Goal: Task Accomplishment & Management: Manage account settings

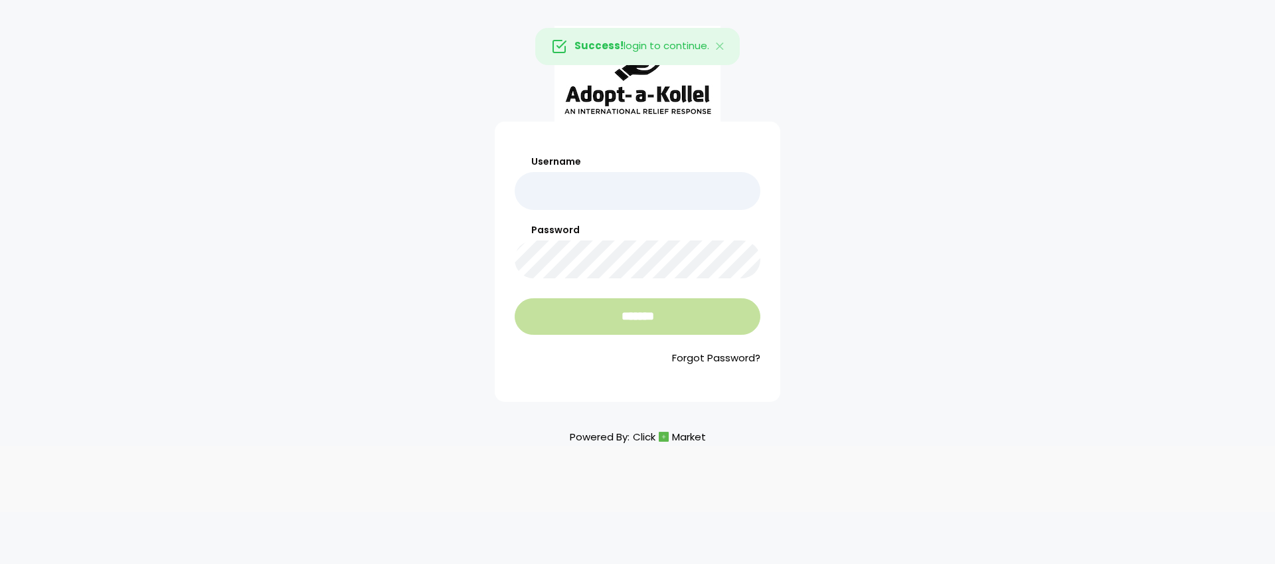
type input "**********"
click at [668, 314] on input "*******" at bounding box center [638, 316] width 246 height 37
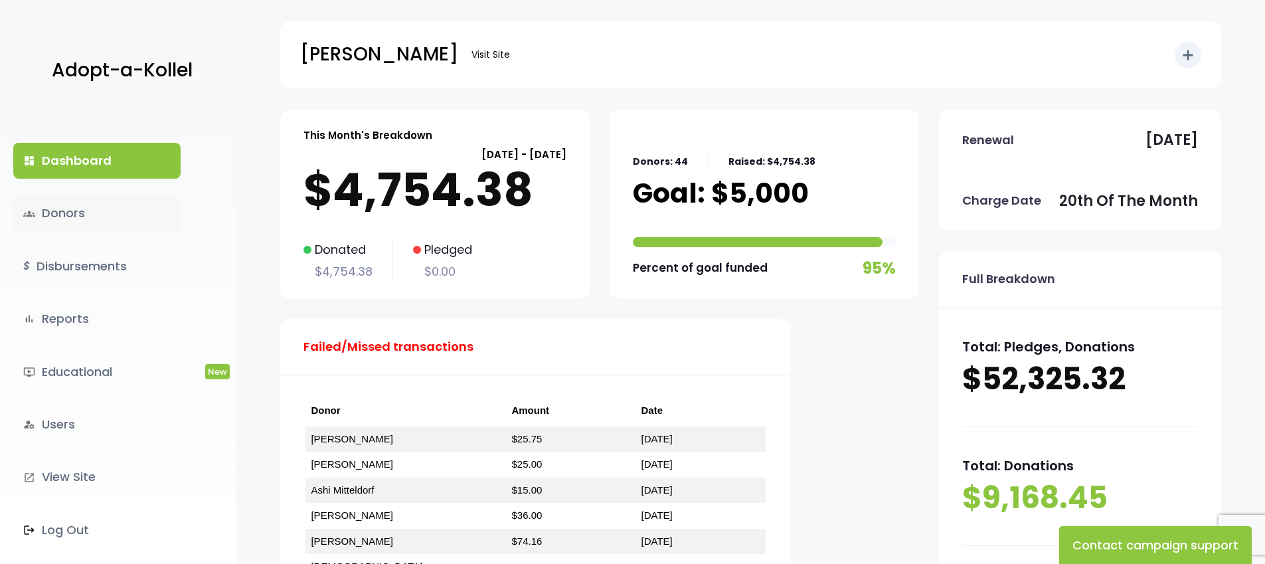
click at [82, 219] on link "groups Donors" at bounding box center [96, 213] width 167 height 36
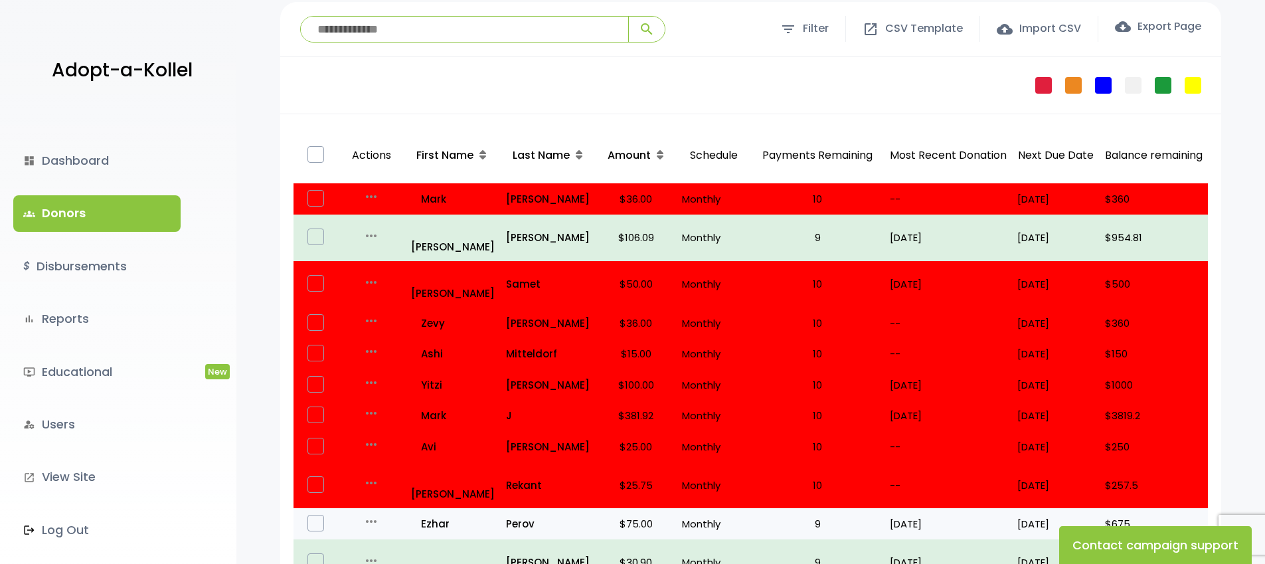
scroll to position [110, 0]
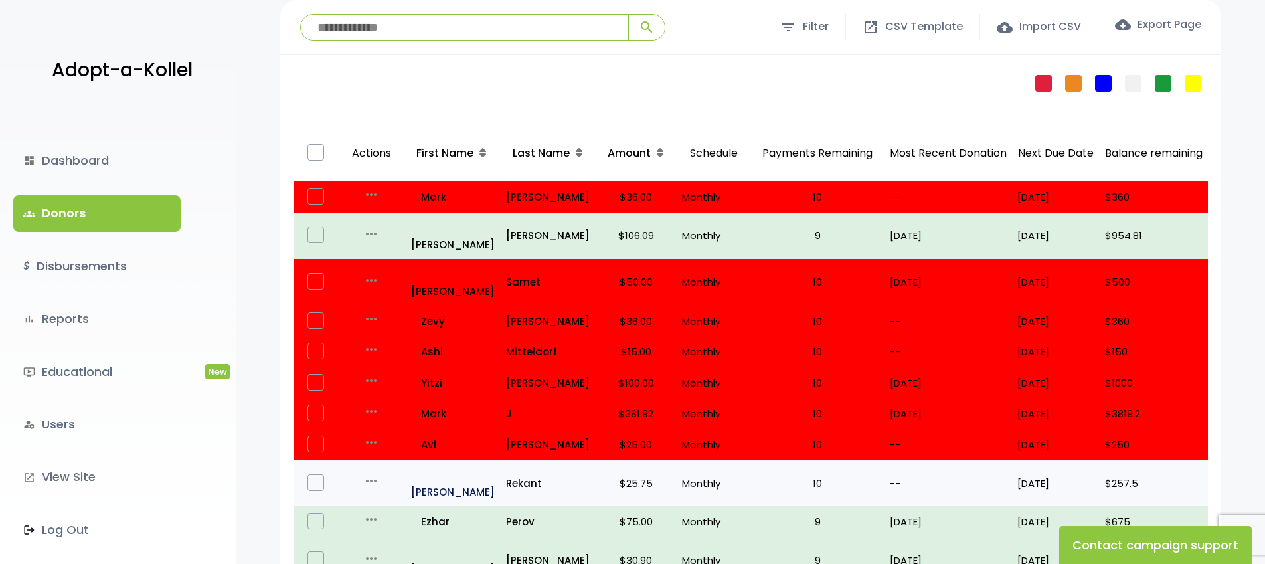
click at [444, 465] on p "all_inclusive Jacob" at bounding box center [453, 483] width 84 height 36
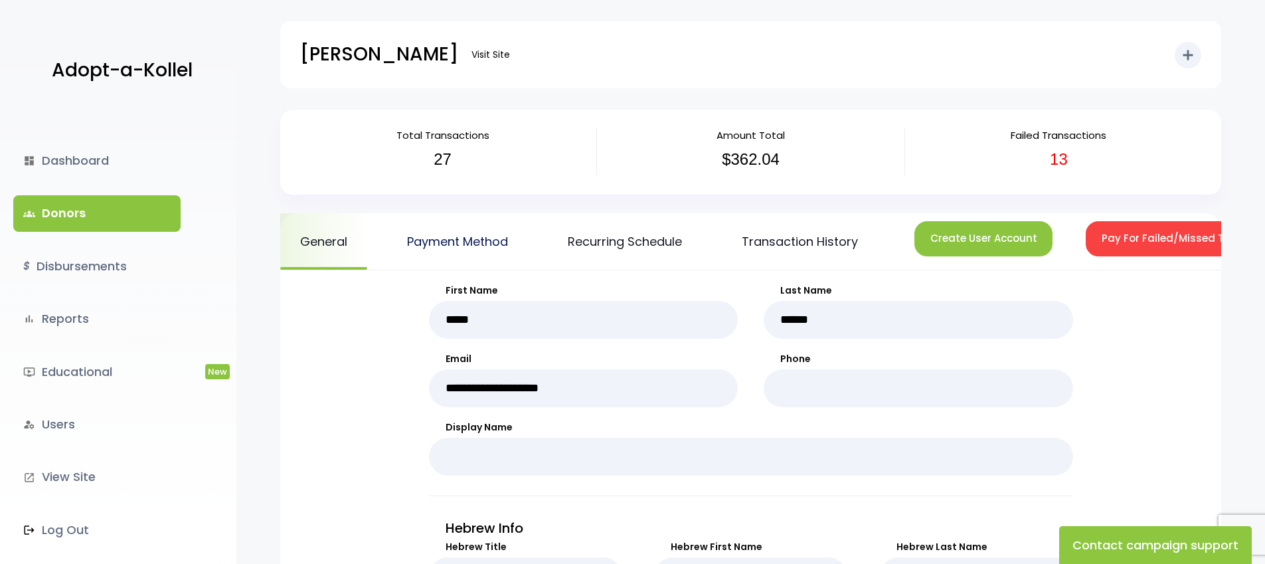
click at [485, 236] on link "Payment Method" at bounding box center [457, 241] width 141 height 56
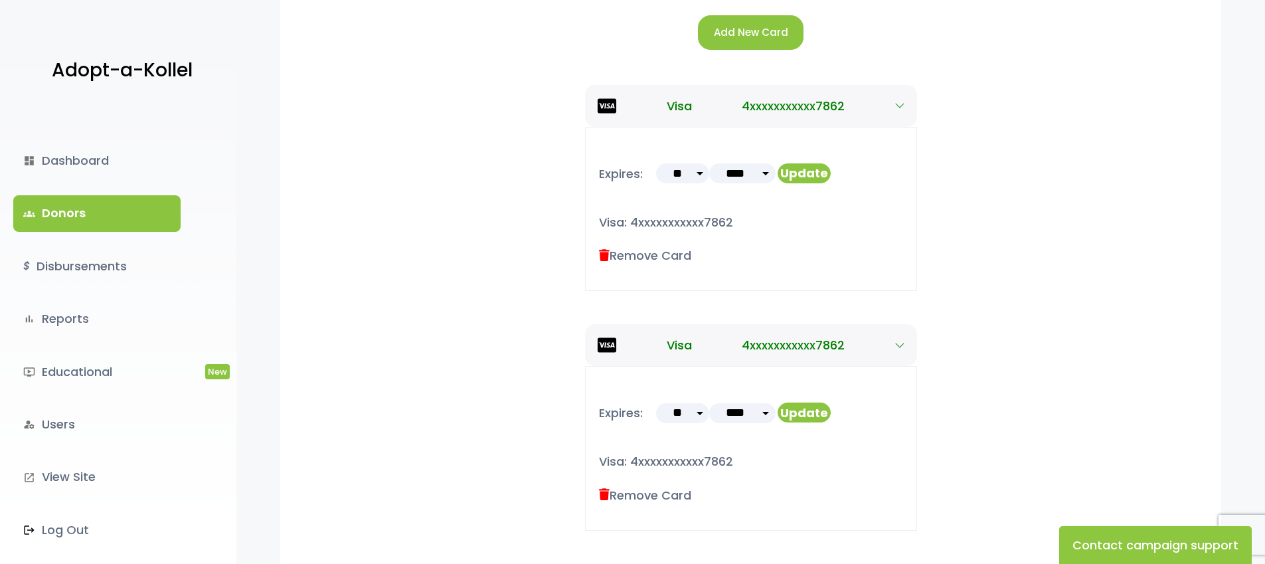
scroll to position [226, 0]
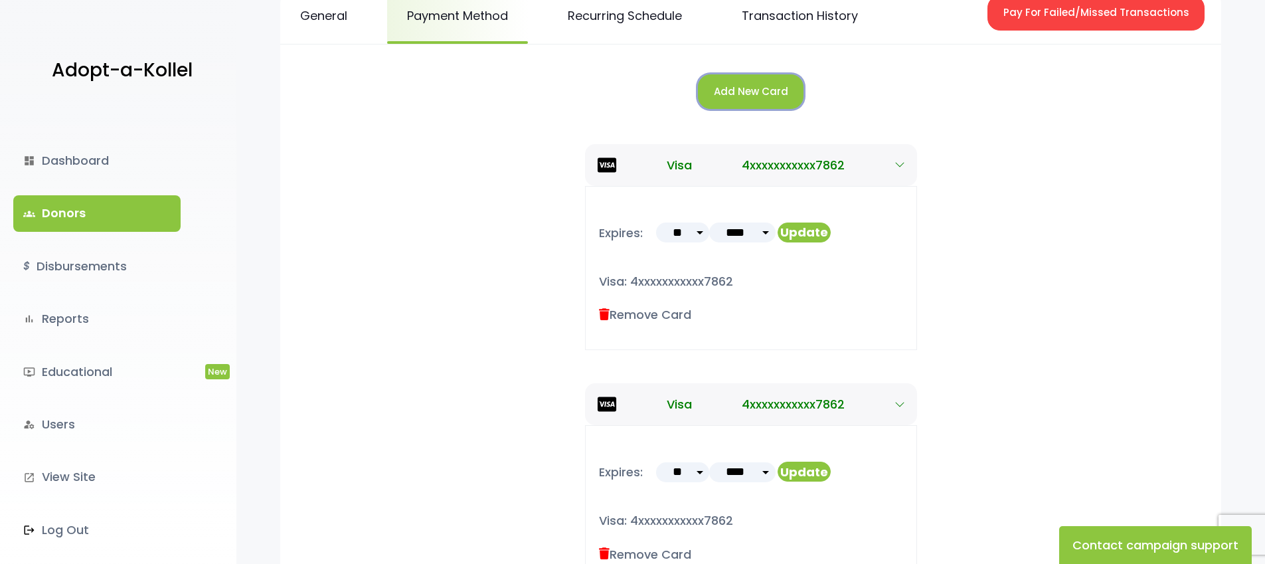
click at [737, 94] on button "Add New Card" at bounding box center [751, 91] width 106 height 35
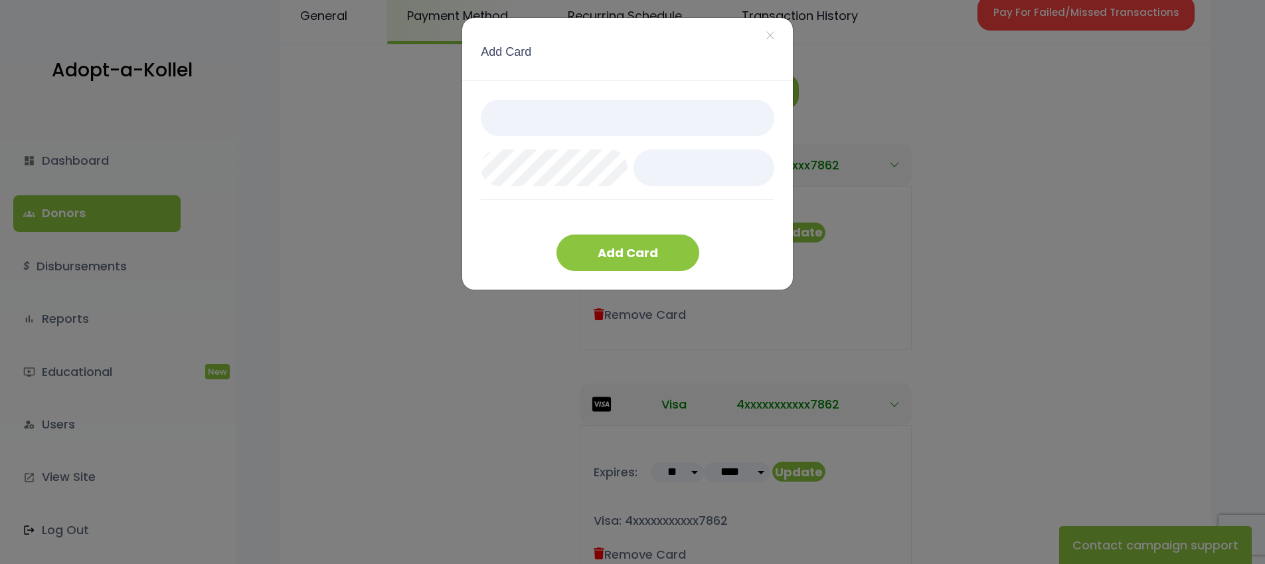
click at [596, 48] on div "Add Card ×" at bounding box center [627, 49] width 331 height 62
click at [626, 216] on div at bounding box center [628, 168] width 294 height 136
click at [653, 257] on button "Add Card" at bounding box center [628, 252] width 143 height 37
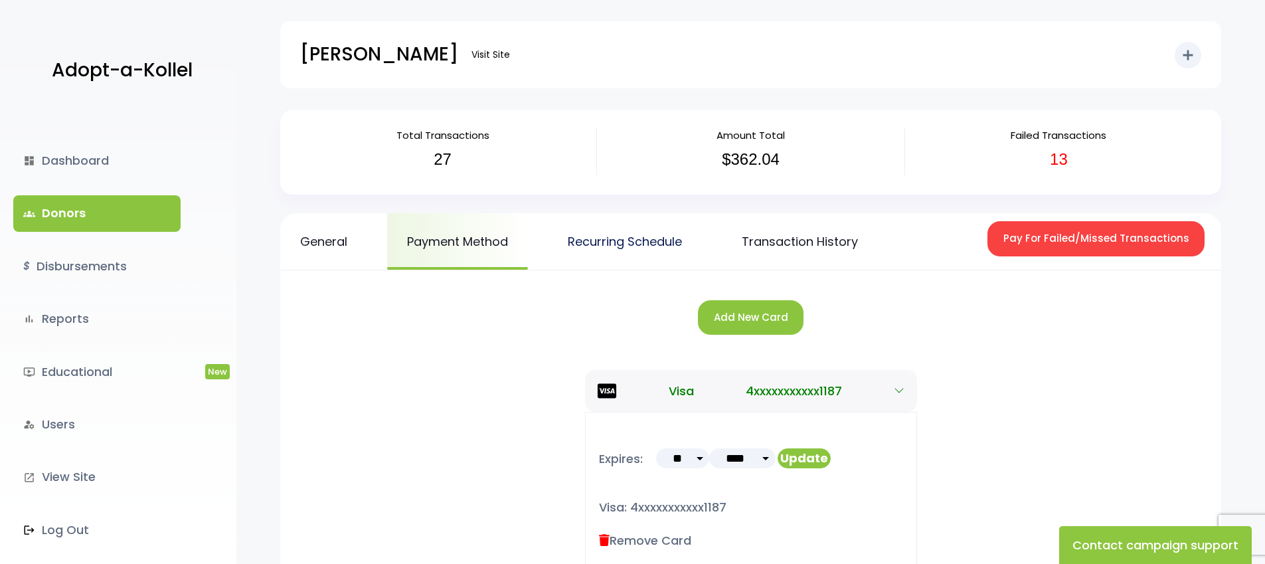
click at [626, 238] on link "Recurring Schedule" at bounding box center [625, 241] width 154 height 56
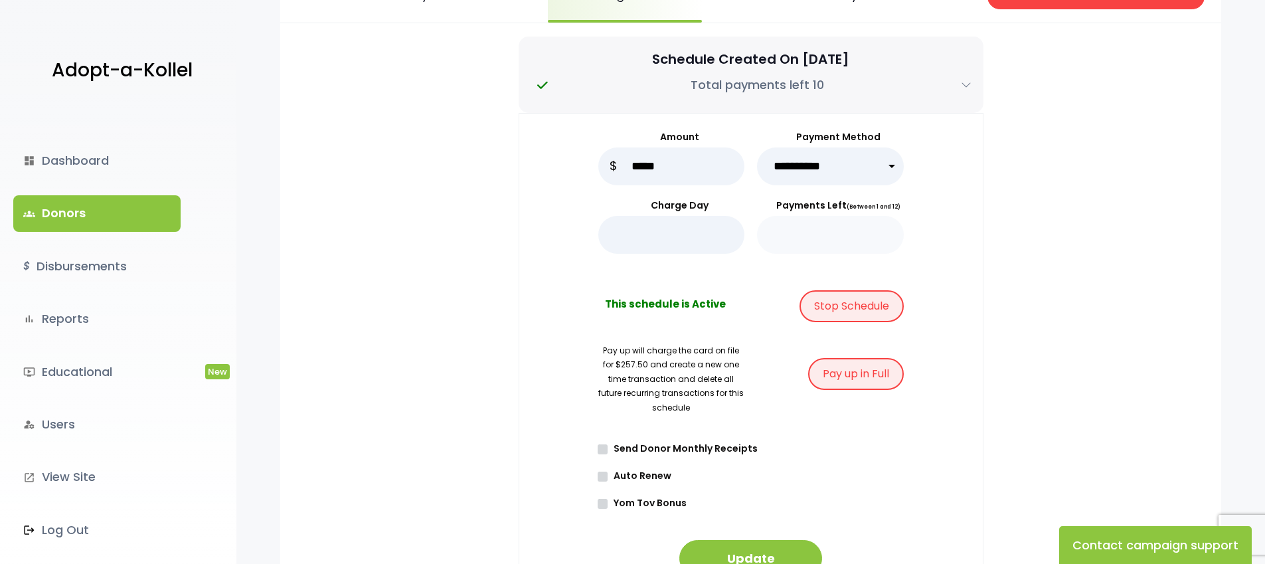
scroll to position [262, 0]
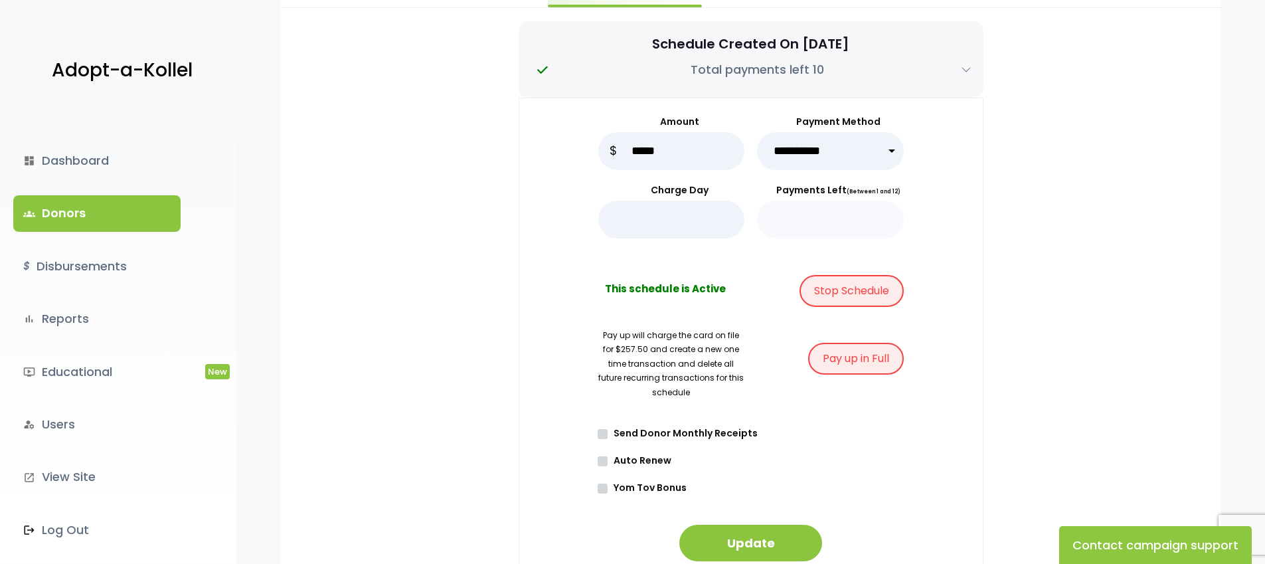
click at [644, 461] on label "Auto Renew" at bounding box center [755, 461] width 297 height 14
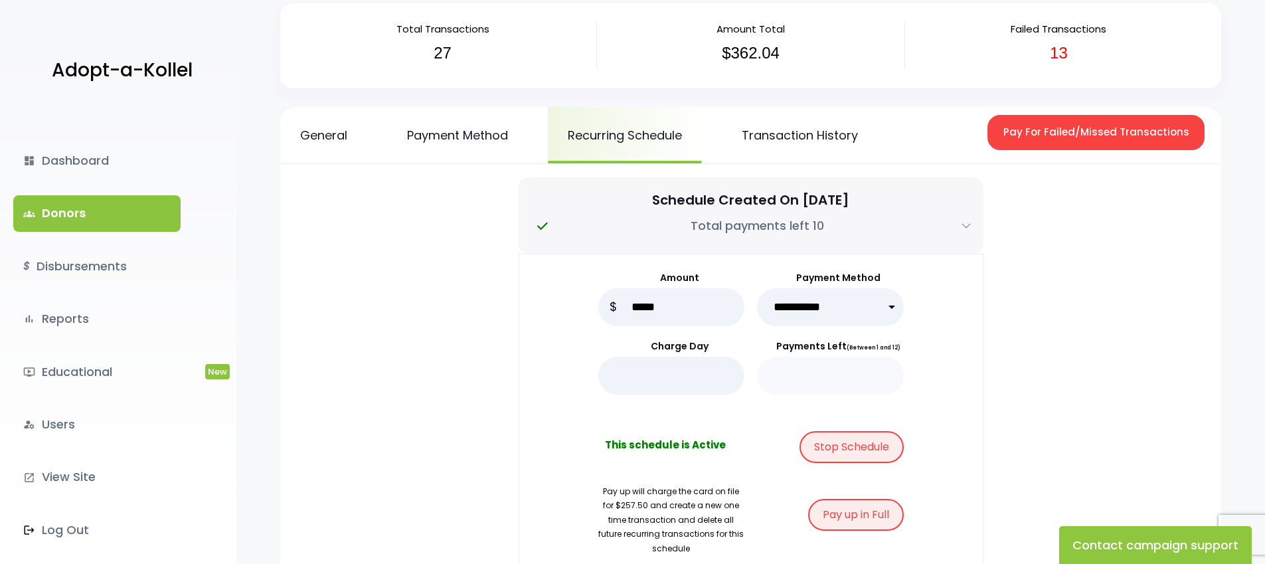
scroll to position [109, 0]
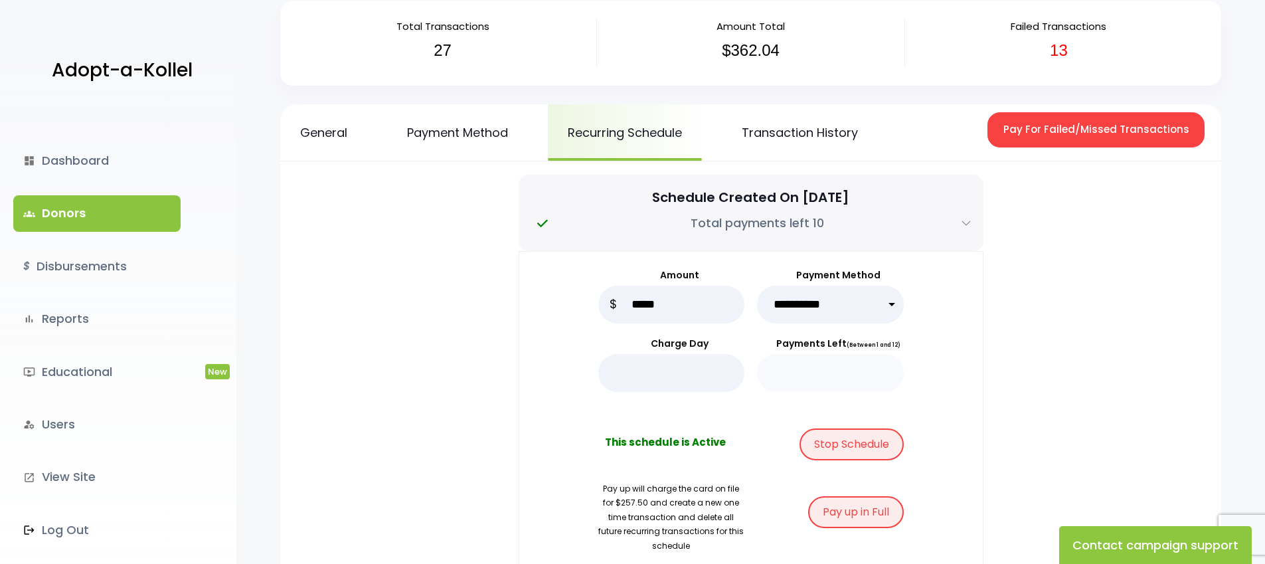
click at [822, 293] on select "**********" at bounding box center [830, 305] width 147 height 38
select select "*****"
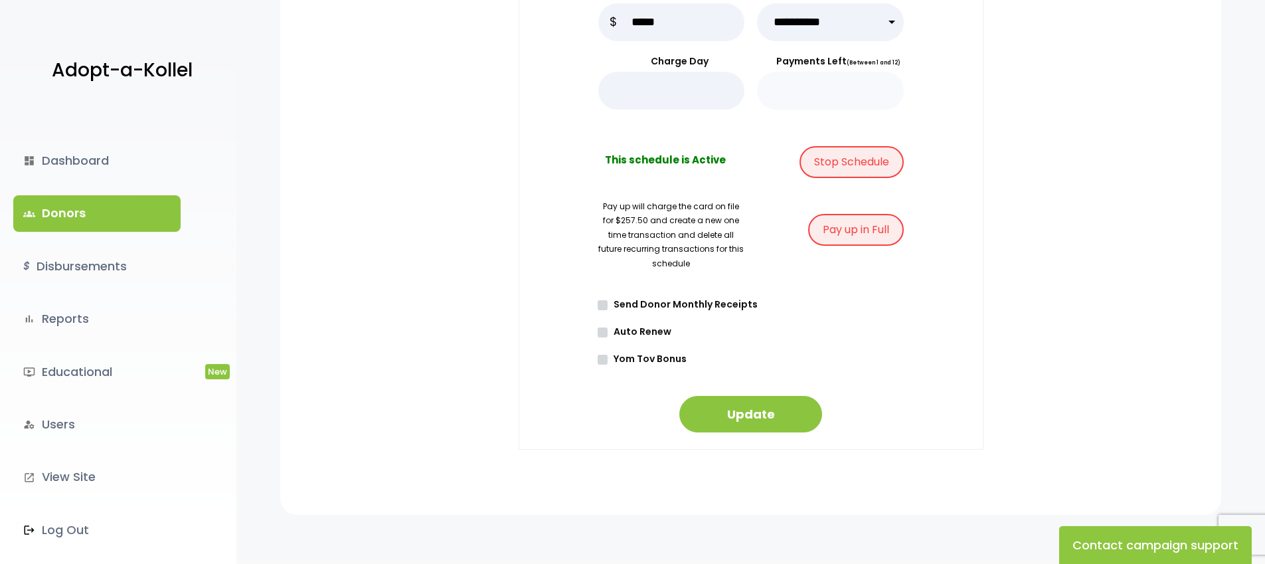
scroll to position [455, 0]
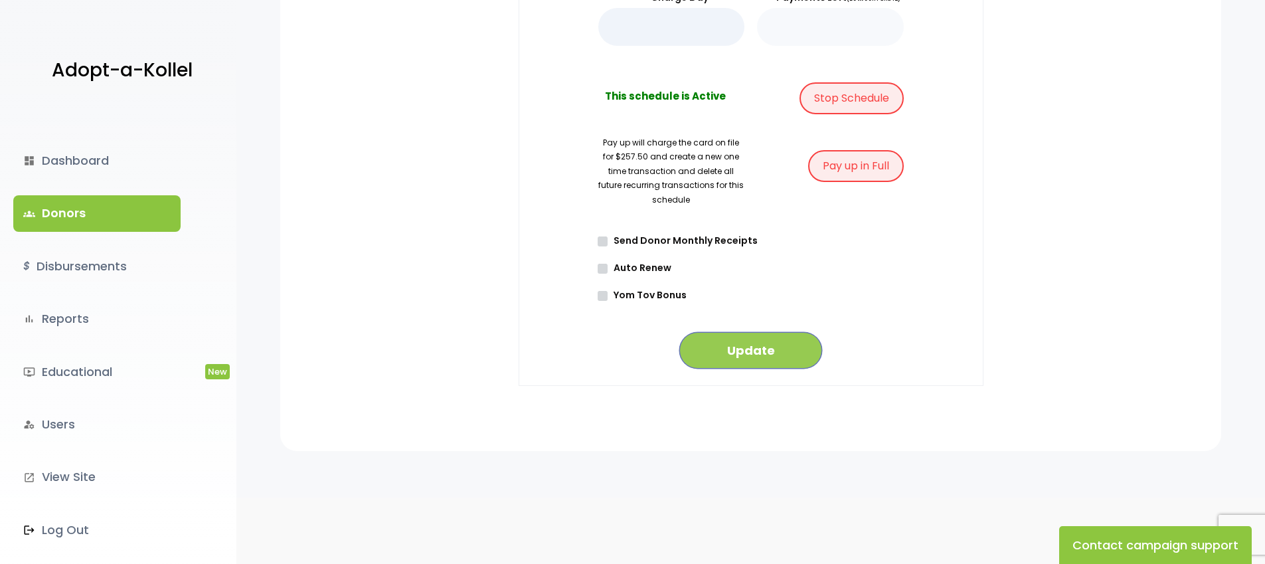
click at [755, 341] on button "Update" at bounding box center [751, 350] width 143 height 37
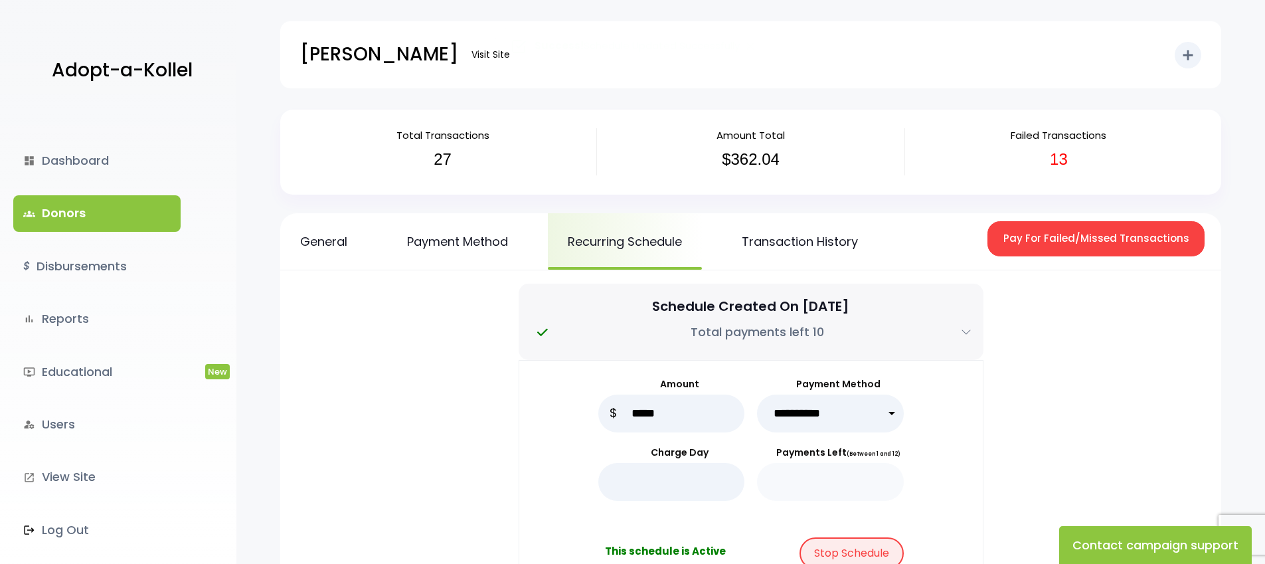
click at [63, 211] on link "groups Donors" at bounding box center [96, 213] width 167 height 36
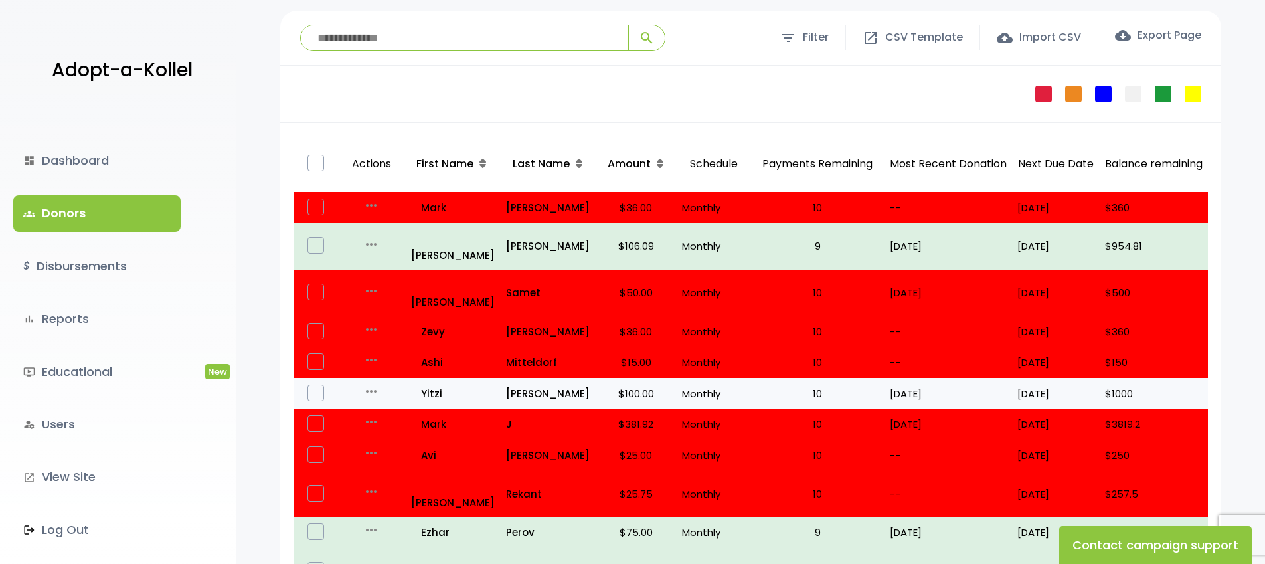
scroll to position [141, 0]
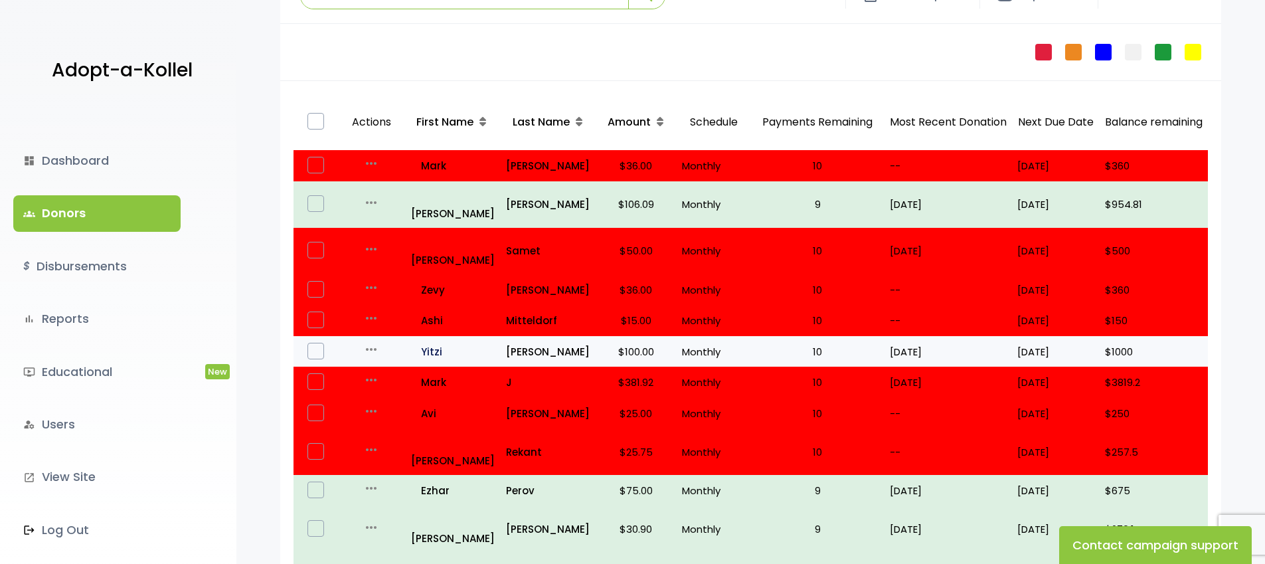
click at [445, 343] on p "all_inclusive [PERSON_NAME]" at bounding box center [453, 352] width 84 height 18
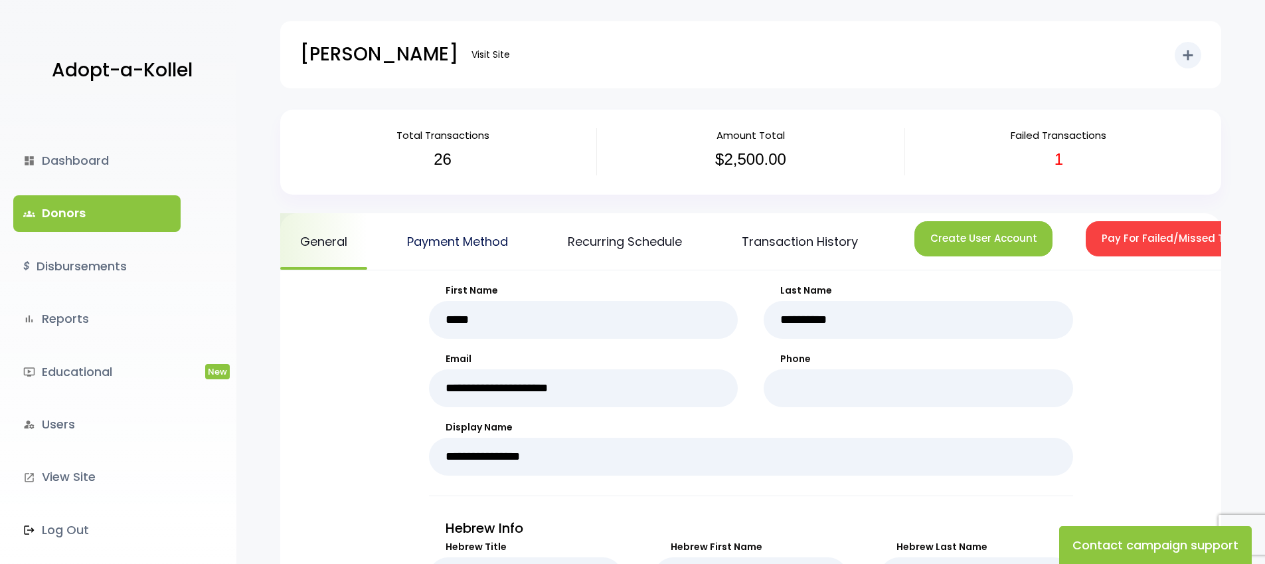
click at [486, 248] on link "Payment Method" at bounding box center [457, 241] width 141 height 56
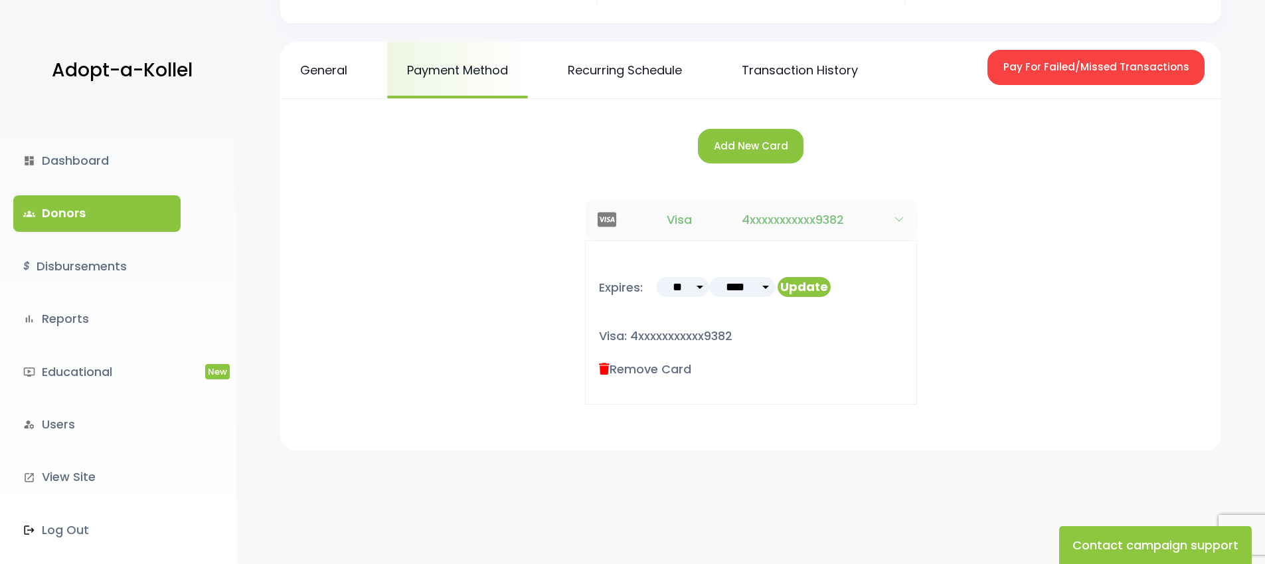
scroll to position [32, 0]
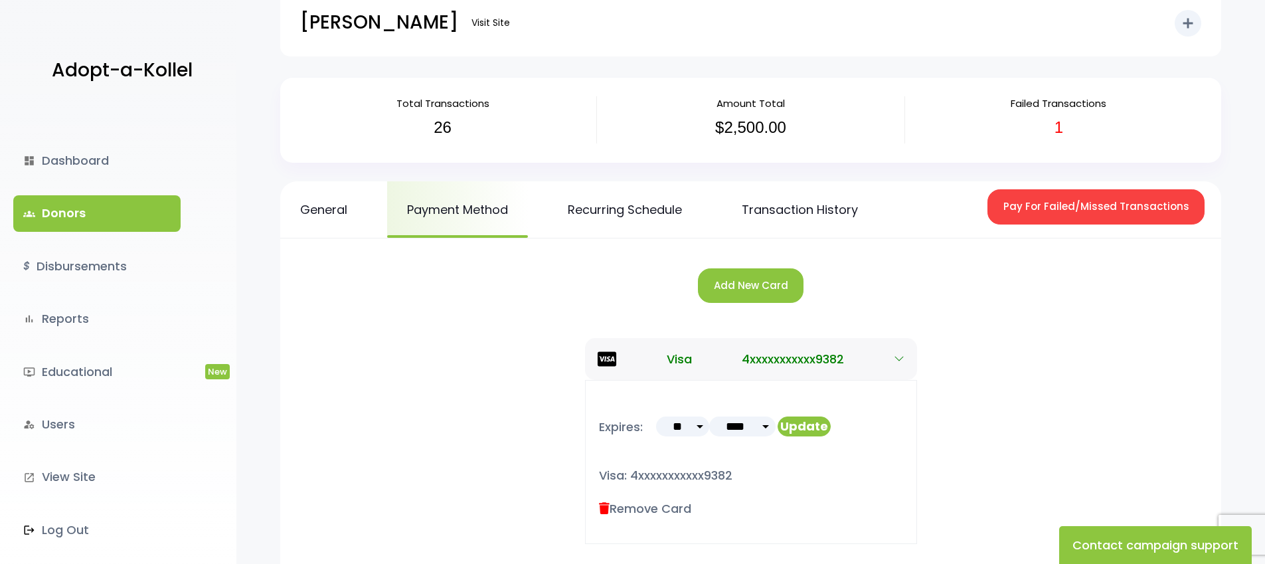
click at [777, 306] on div "Add New Card" at bounding box center [751, 288] width 915 height 73
click at [773, 292] on button "Add New Card" at bounding box center [751, 285] width 106 height 35
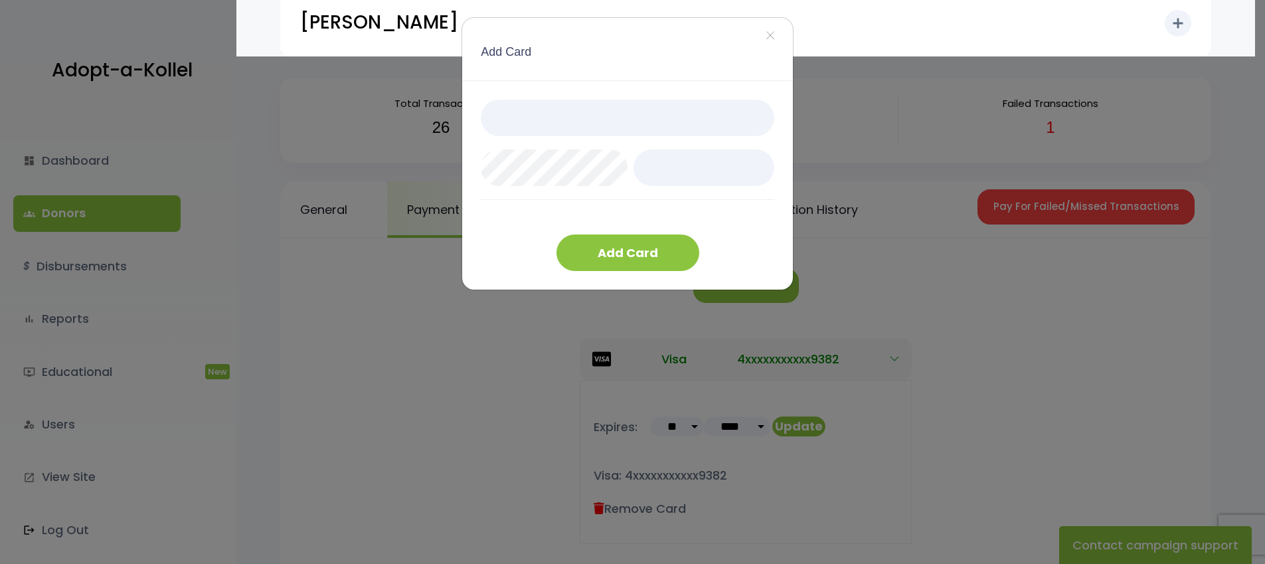
click at [670, 96] on div "Add Card" at bounding box center [627, 185] width 331 height 209
click at [614, 214] on div at bounding box center [628, 168] width 294 height 136
click at [620, 253] on button "Add Card" at bounding box center [628, 252] width 143 height 37
click at [780, 37] on button "×" at bounding box center [770, 36] width 45 height 37
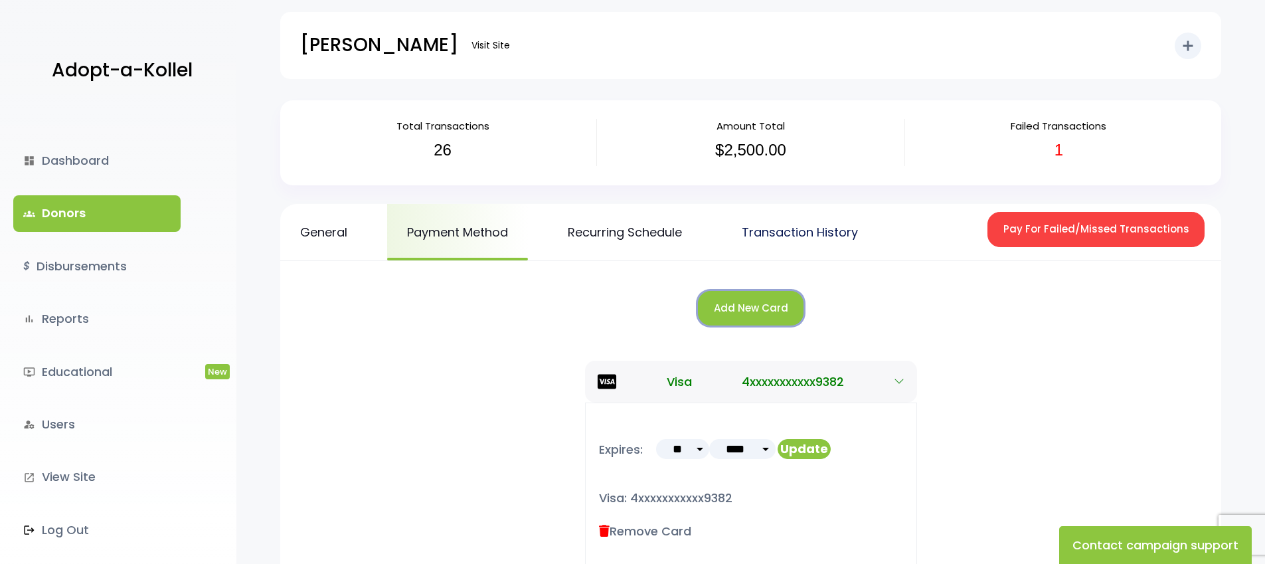
scroll to position [0, 0]
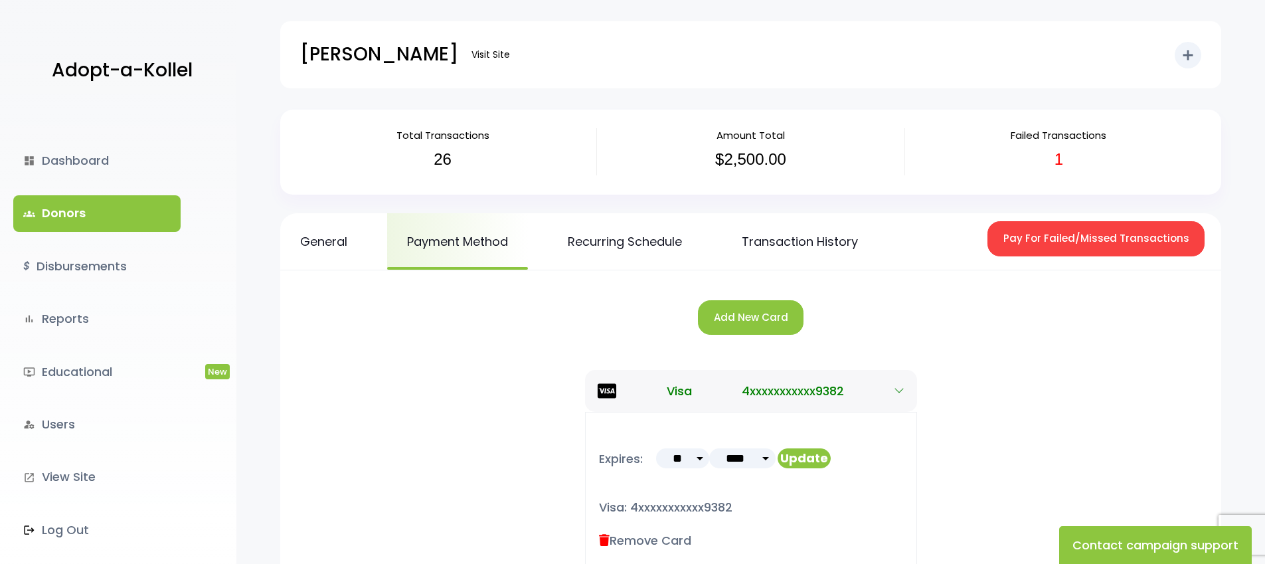
click at [691, 458] on select "** ** ** ** ** ** ** ** ** ** ** **" at bounding box center [682, 458] width 53 height 20
select select "*"
click at [748, 459] on select "**** **** **** **** **** **** **** **** **** **** **** **** ****" at bounding box center [742, 458] width 66 height 20
select select "**"
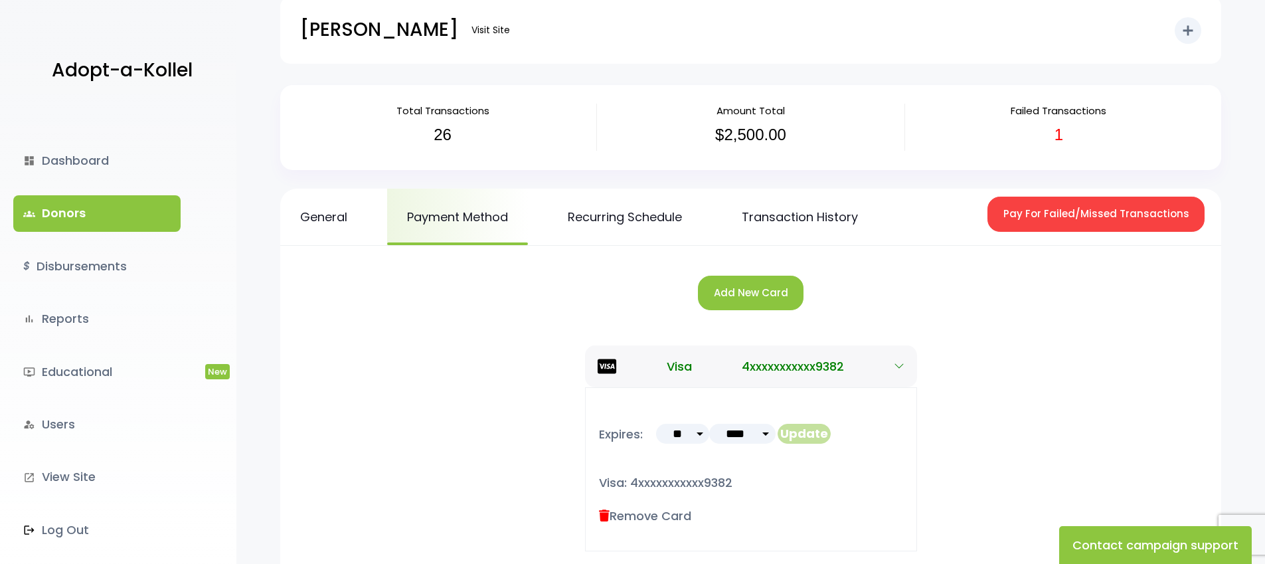
scroll to position [27, 0]
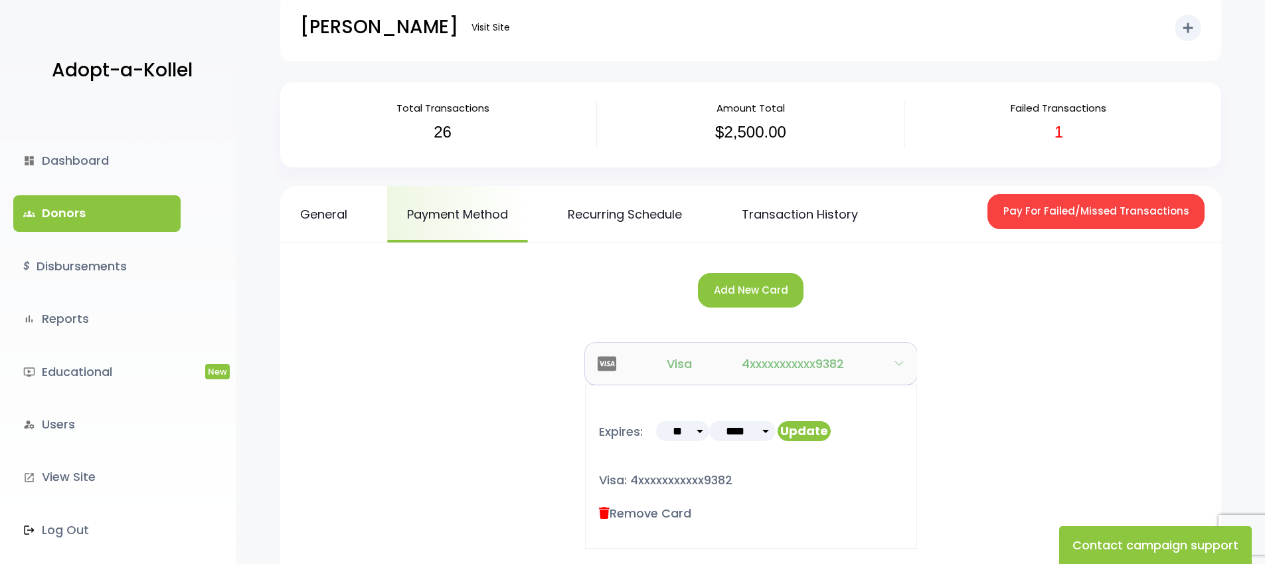
click at [894, 365] on icon "button" at bounding box center [899, 363] width 11 height 11
click at [808, 430] on button "Update" at bounding box center [804, 431] width 53 height 20
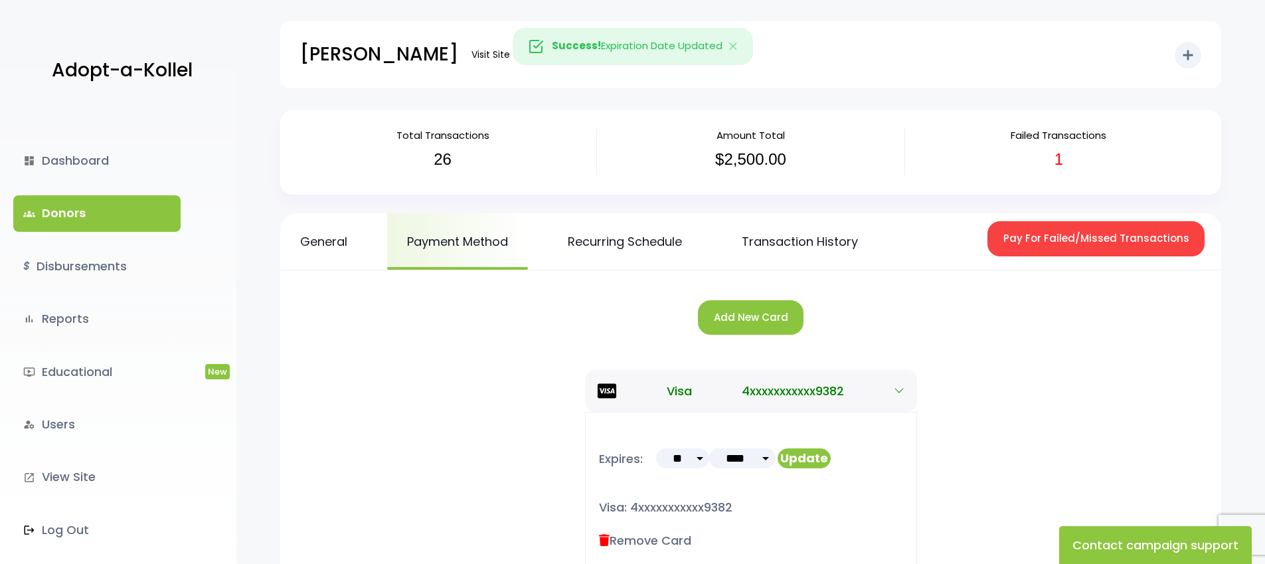
scroll to position [27, 0]
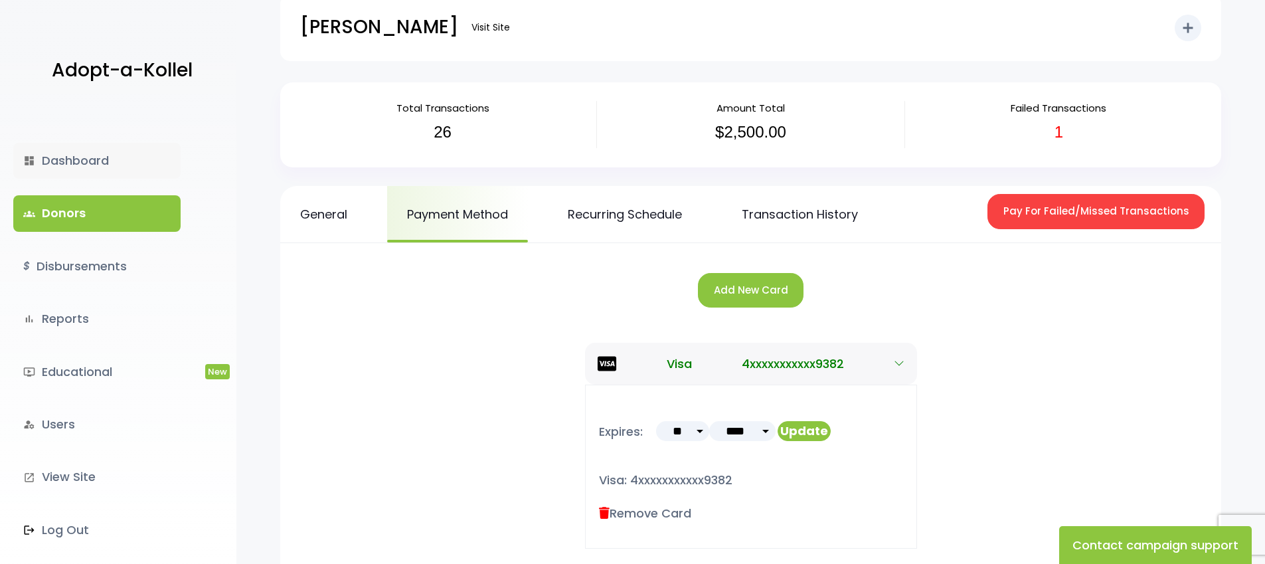
click at [95, 153] on link "dashboard Dashboard" at bounding box center [96, 161] width 167 height 36
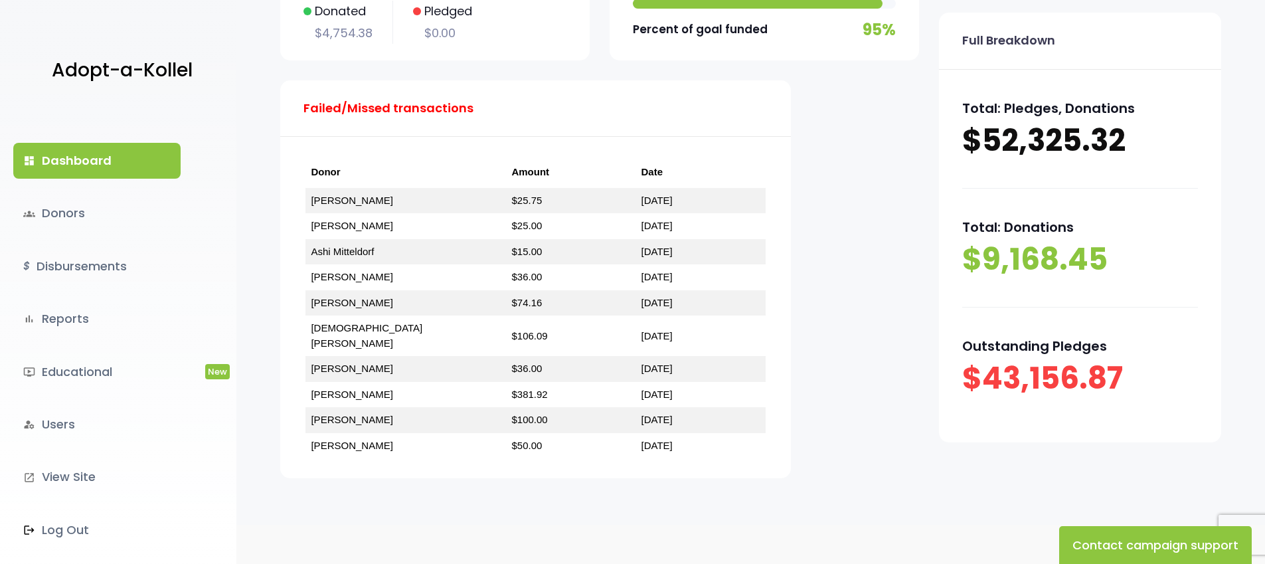
scroll to position [251, 0]
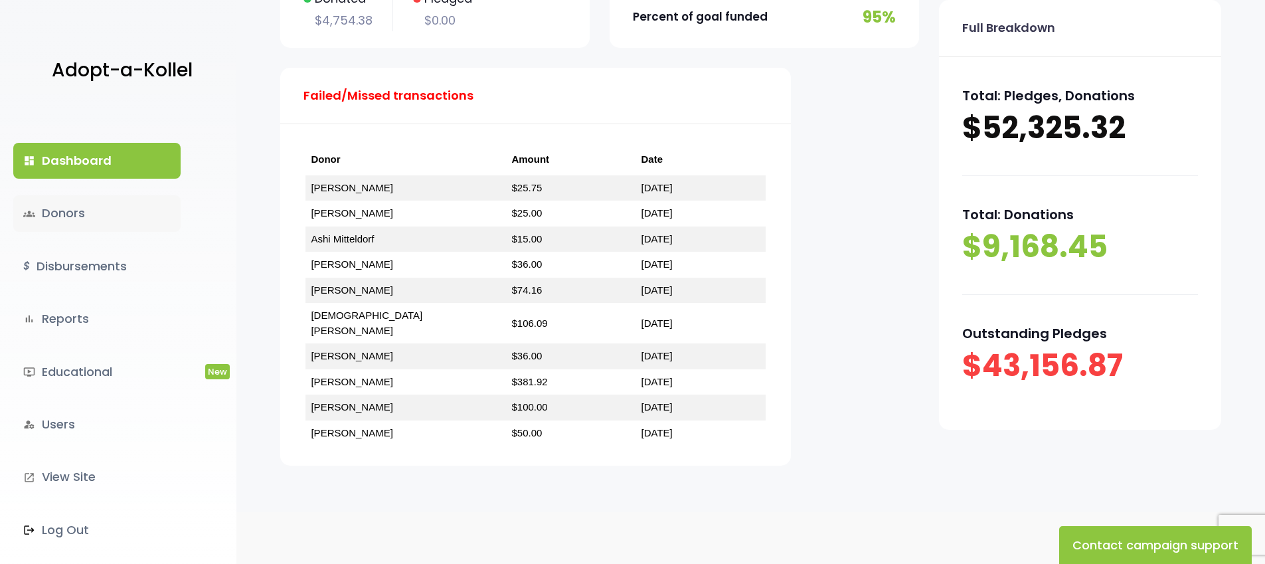
click at [73, 215] on link "groups Donors" at bounding box center [96, 213] width 167 height 36
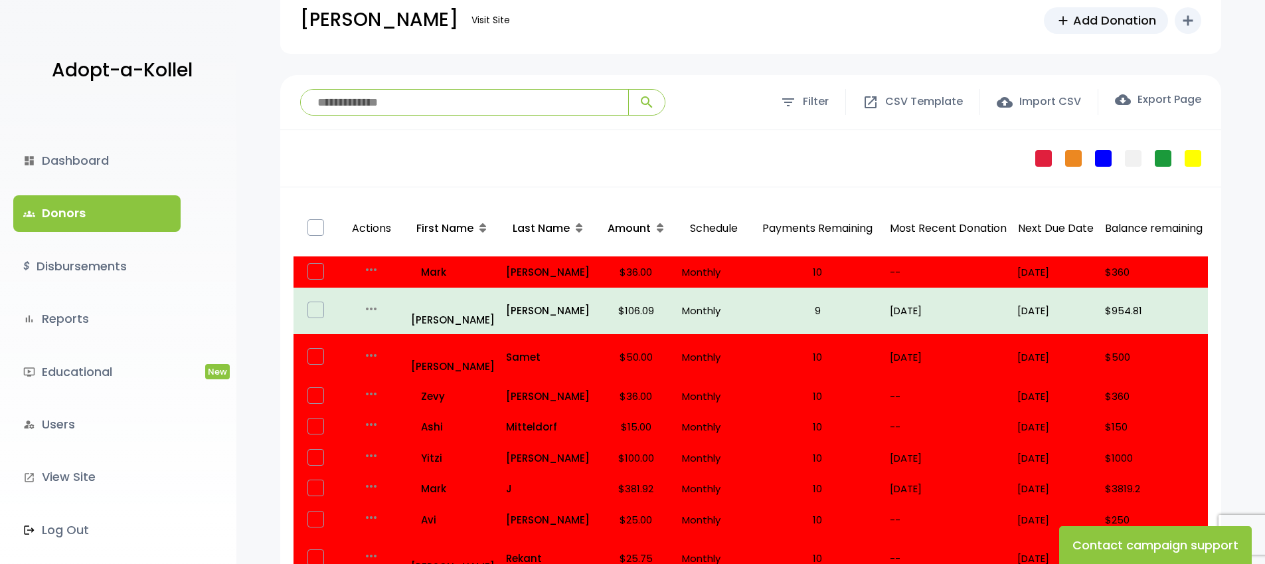
scroll to position [76, 0]
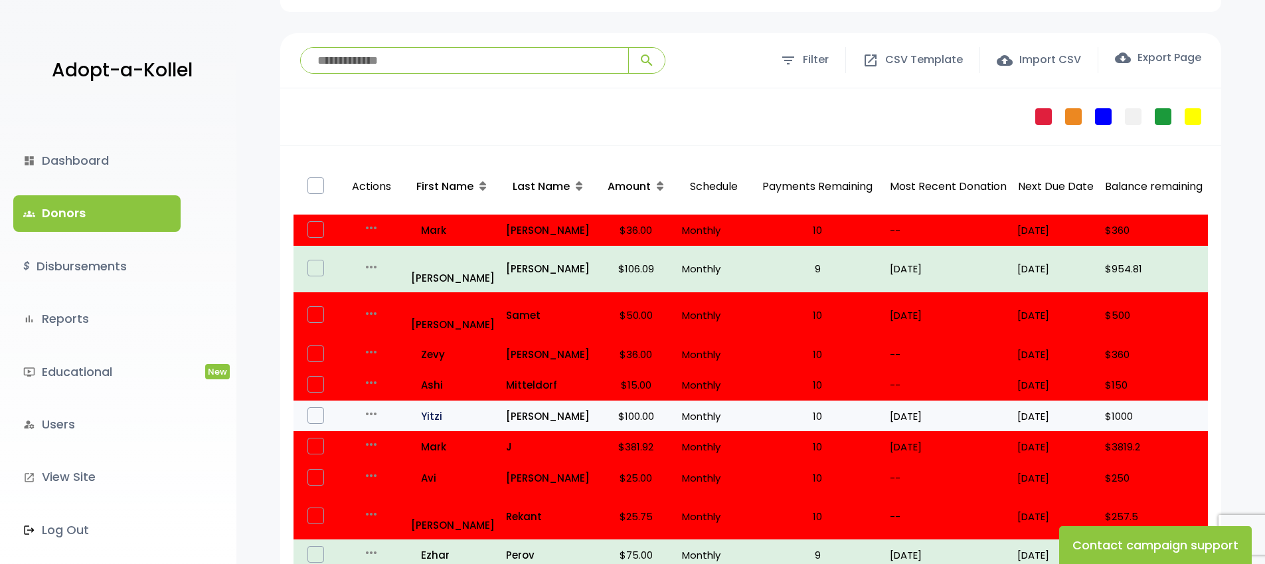
click at [426, 407] on p "all_inclusive Yitzi" at bounding box center [453, 416] width 84 height 18
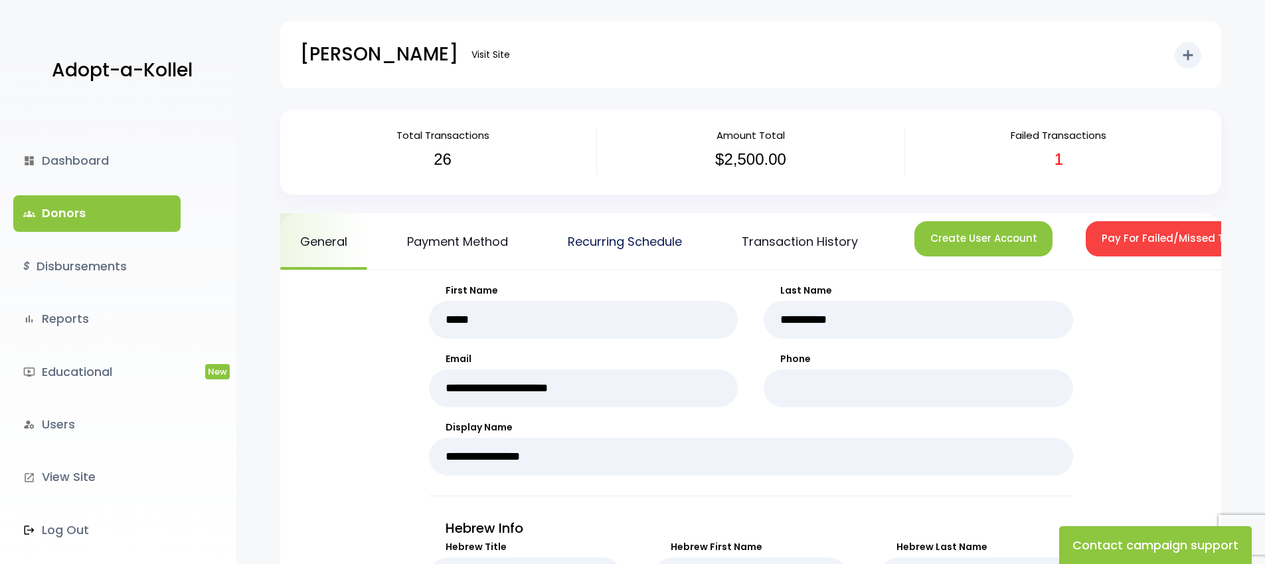
click at [628, 240] on link "Recurring Schedule" at bounding box center [625, 241] width 154 height 56
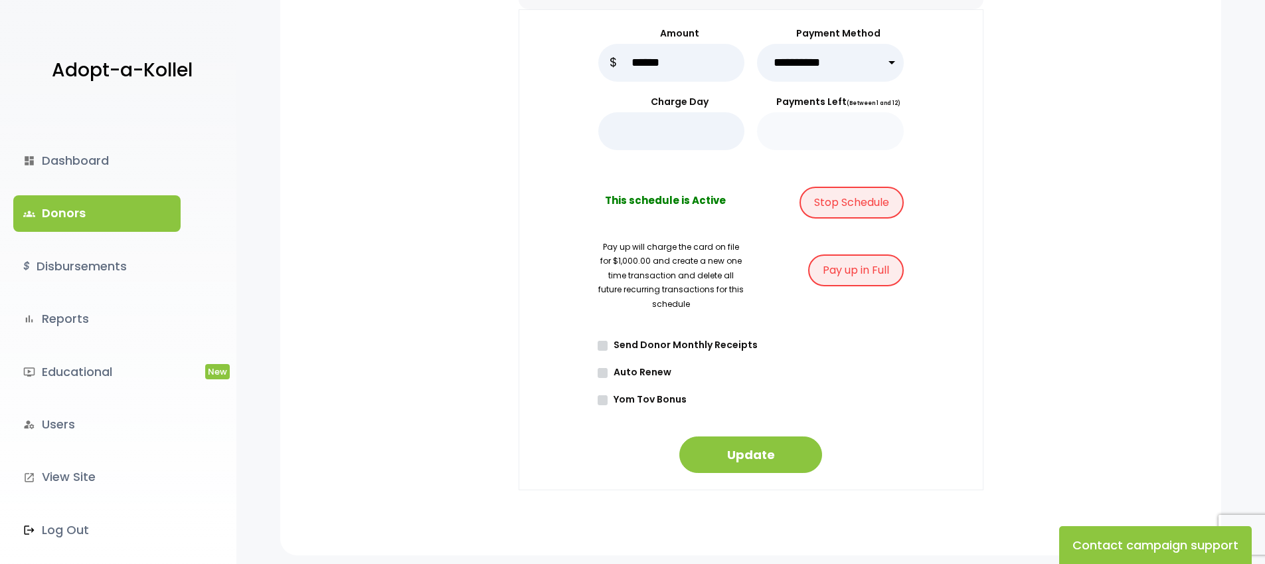
scroll to position [355, 0]
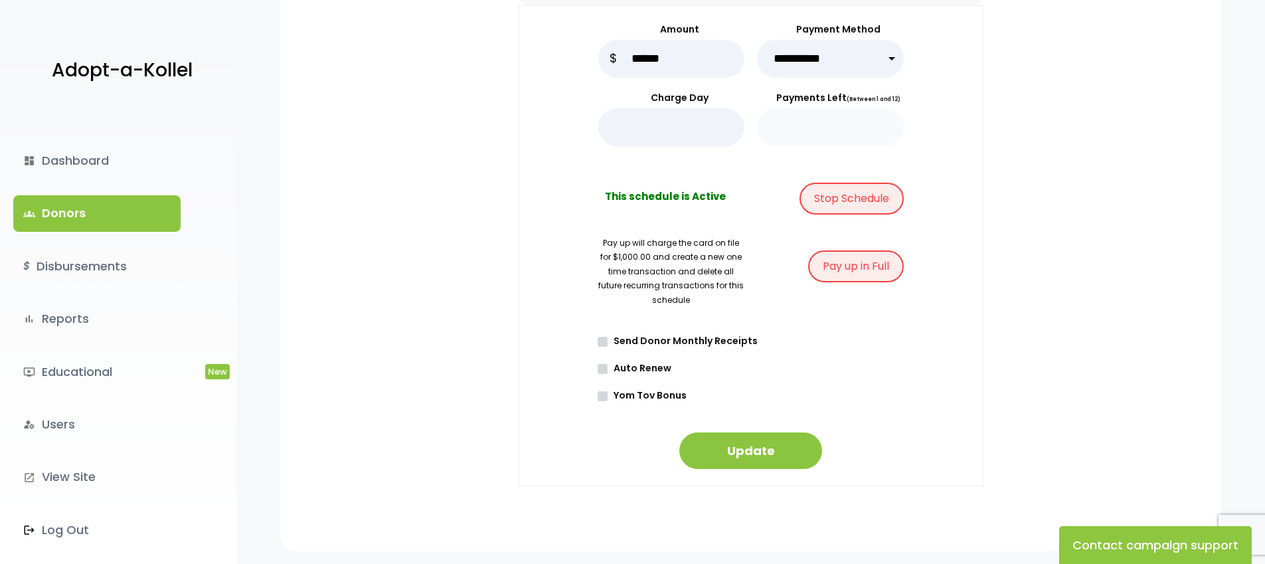
click at [647, 372] on label "Auto Renew" at bounding box center [755, 368] width 297 height 14
click at [737, 434] on button "Update" at bounding box center [751, 450] width 143 height 37
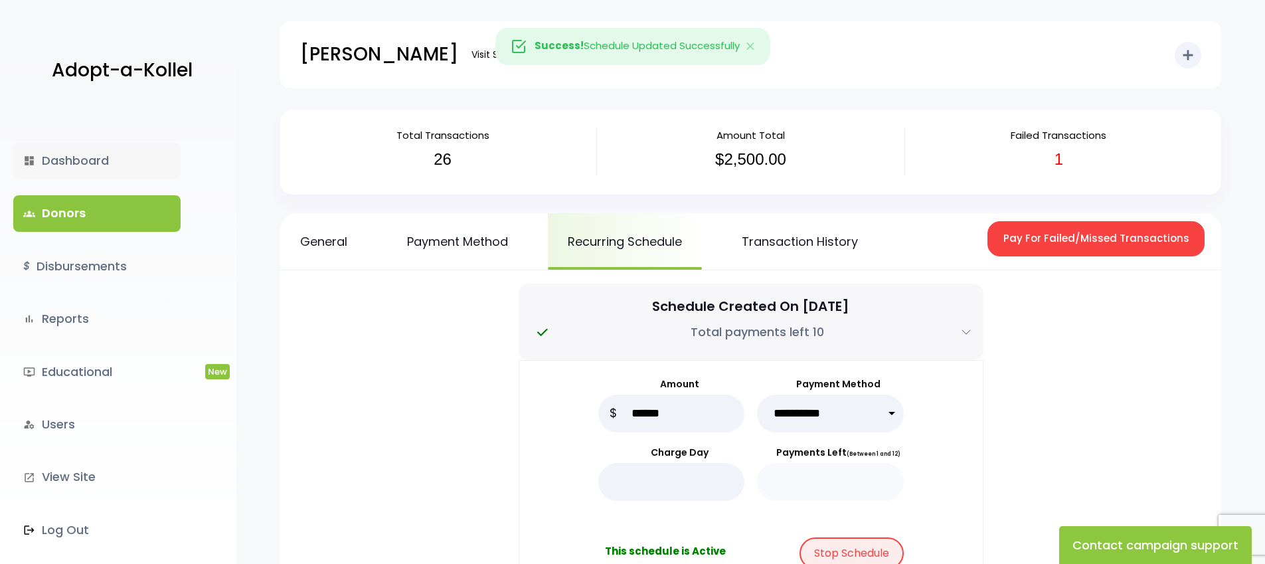
click at [66, 161] on link "dashboard Dashboard" at bounding box center [96, 161] width 167 height 36
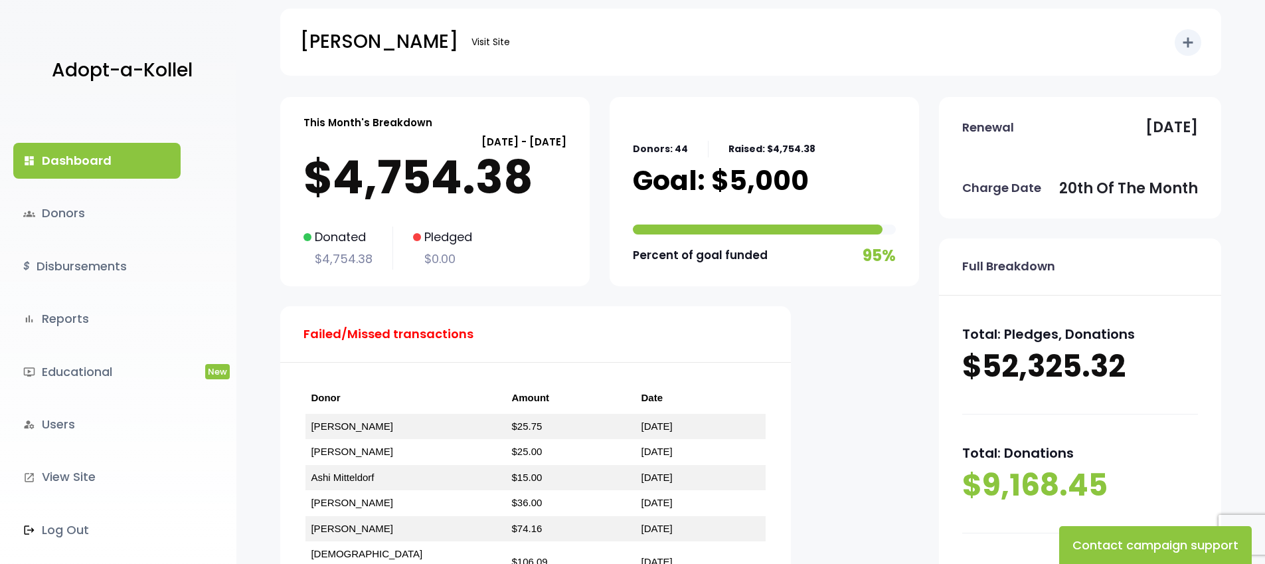
scroll to position [105, 0]
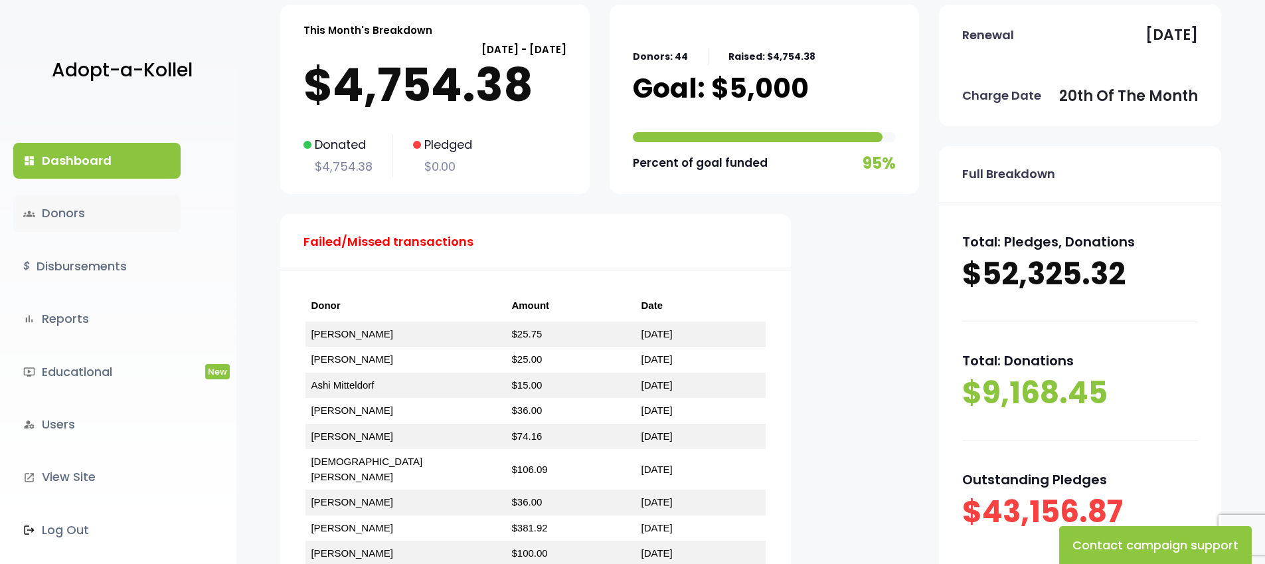
click at [40, 217] on link "groups Donors" at bounding box center [96, 213] width 167 height 36
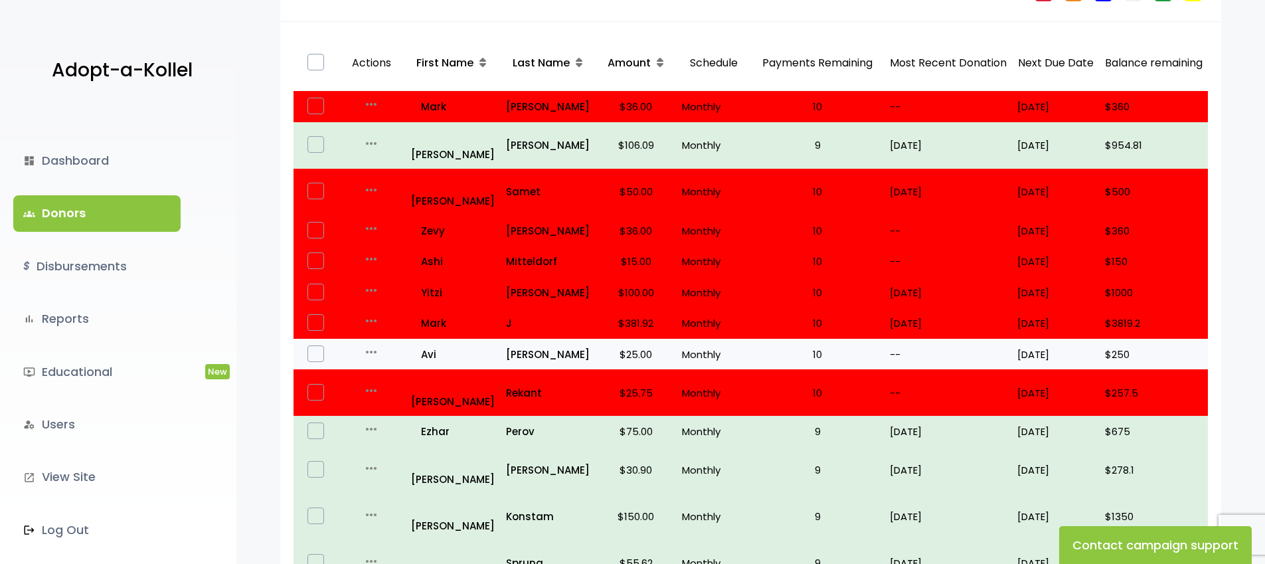
scroll to position [168, 0]
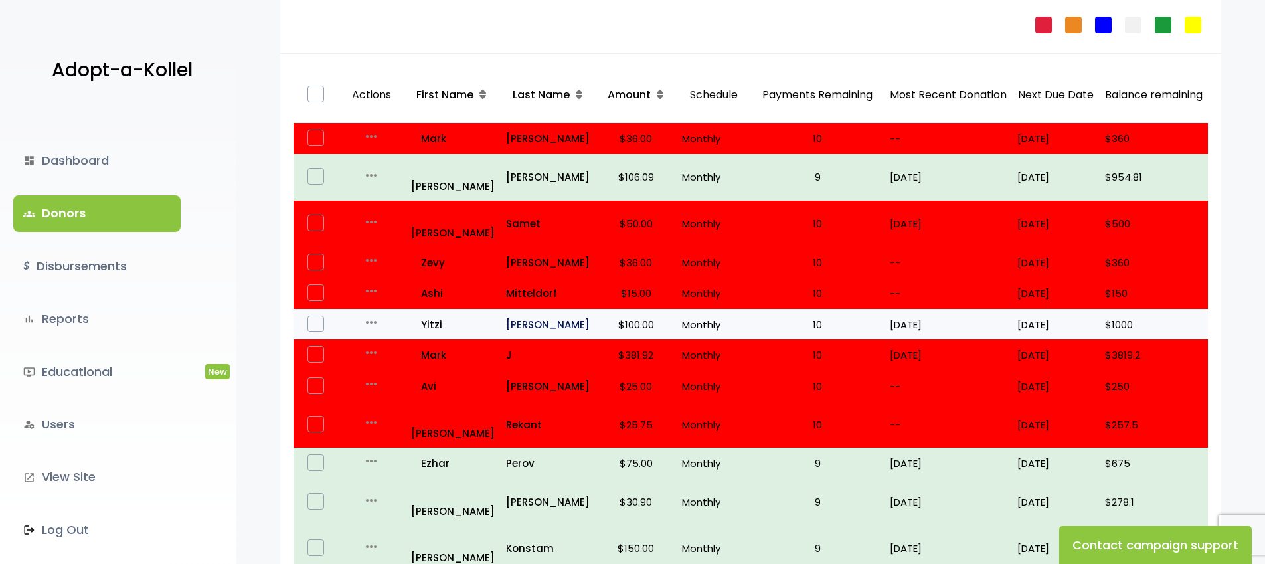
click at [560, 316] on p "greenstein" at bounding box center [548, 325] width 84 height 18
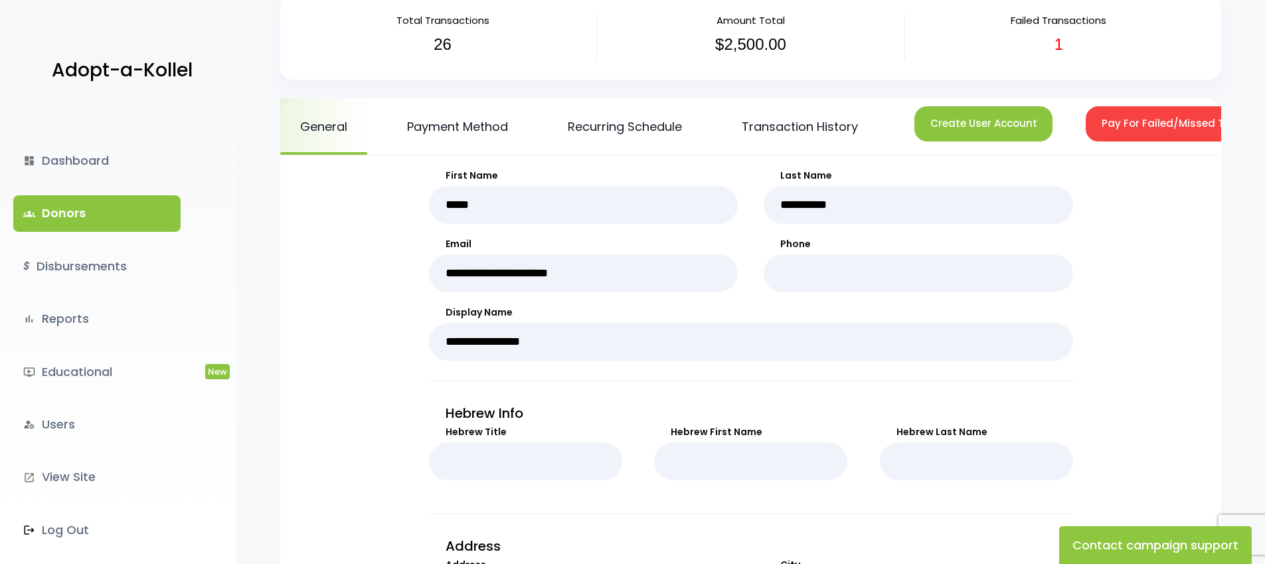
scroll to position [83, 0]
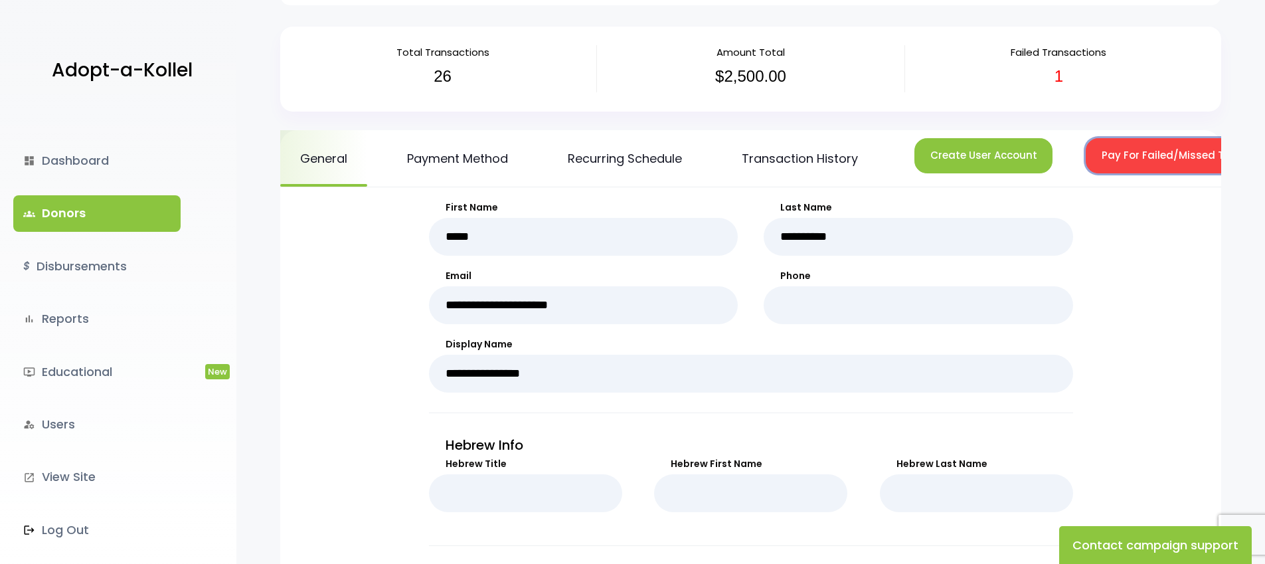
click at [1140, 156] on button "Pay For Failed/Missed Transactions" at bounding box center [1194, 155] width 217 height 35
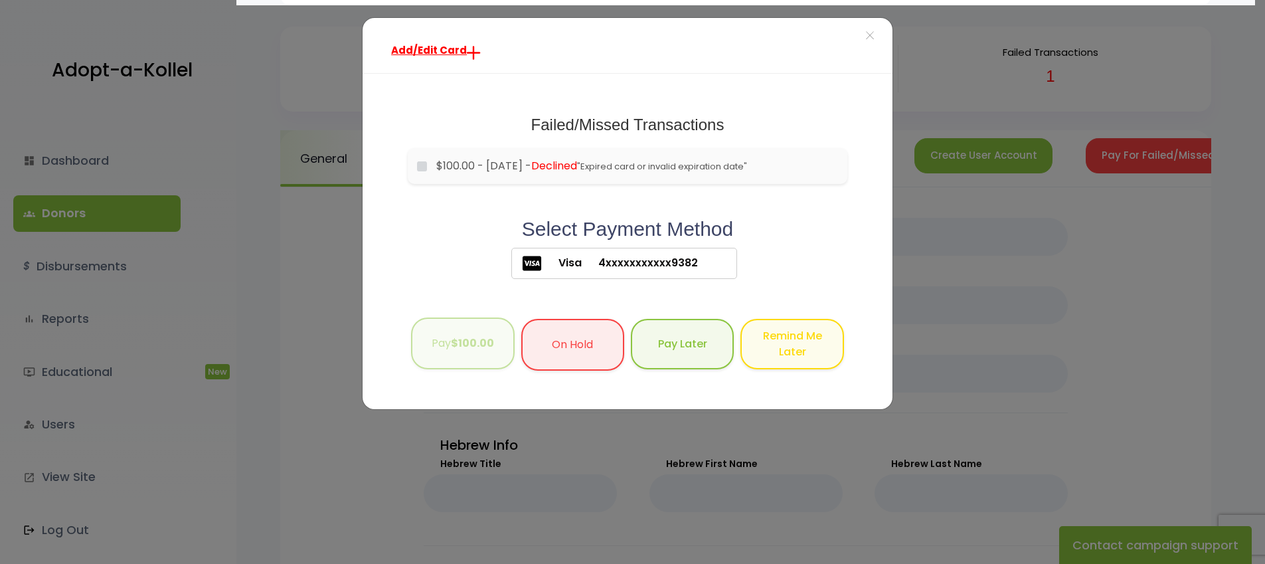
click at [446, 355] on button "Pay $100.00" at bounding box center [462, 344] width 103 height 52
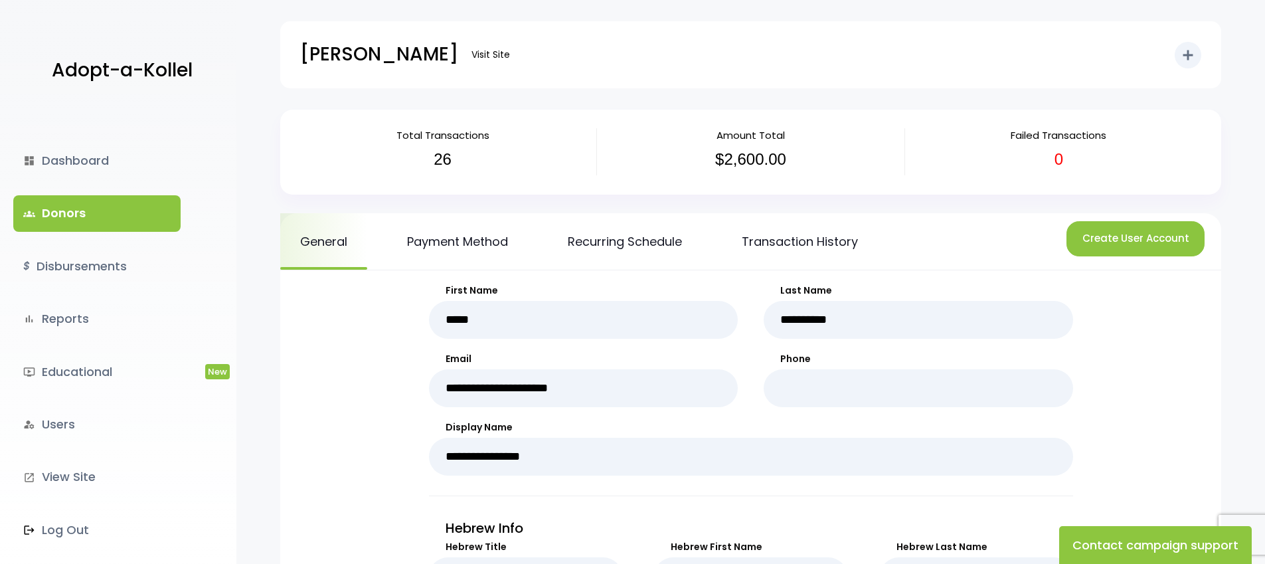
click at [69, 213] on link "groups Donors" at bounding box center [96, 213] width 167 height 36
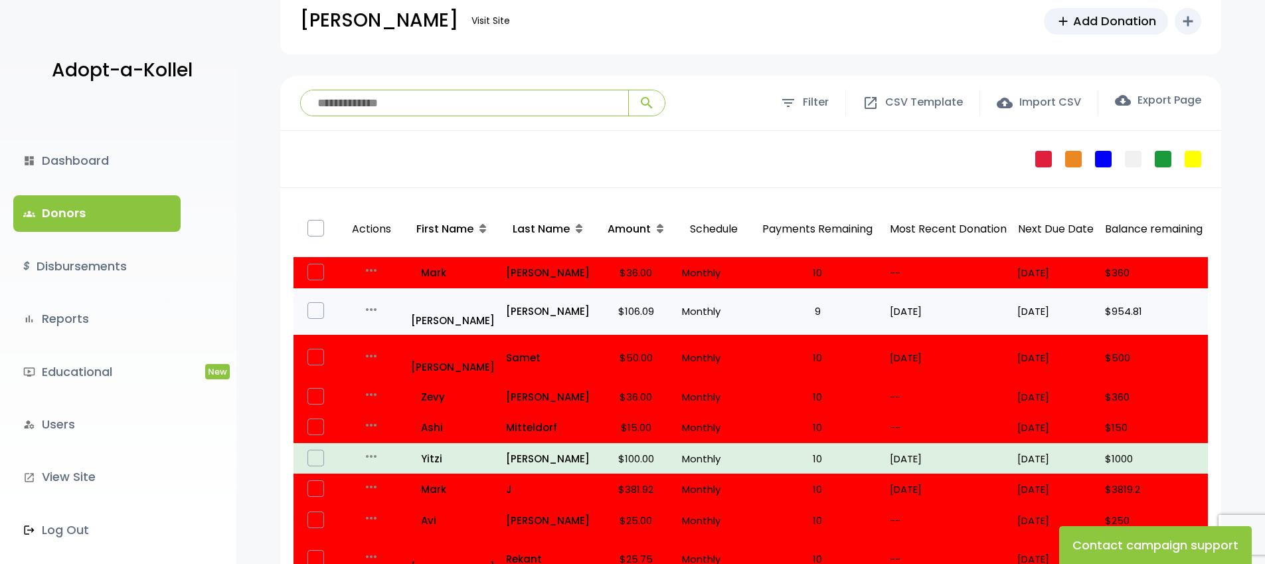
scroll to position [46, 0]
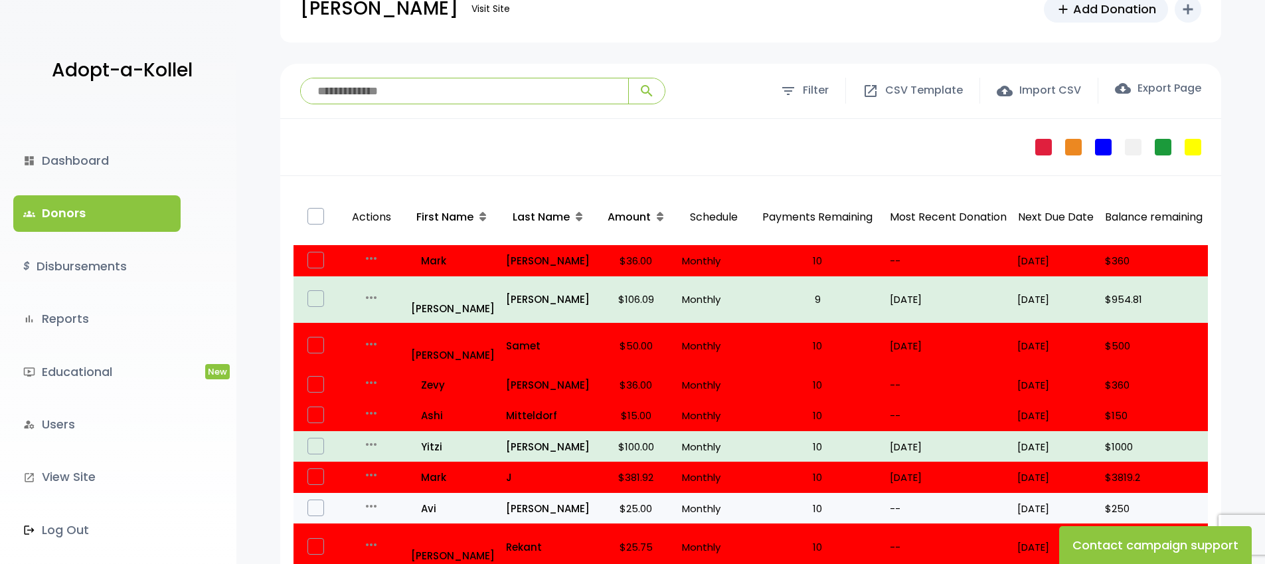
click at [790, 500] on p "10" at bounding box center [818, 509] width 124 height 18
click at [428, 500] on p "all_inclusive Avi" at bounding box center [453, 509] width 84 height 18
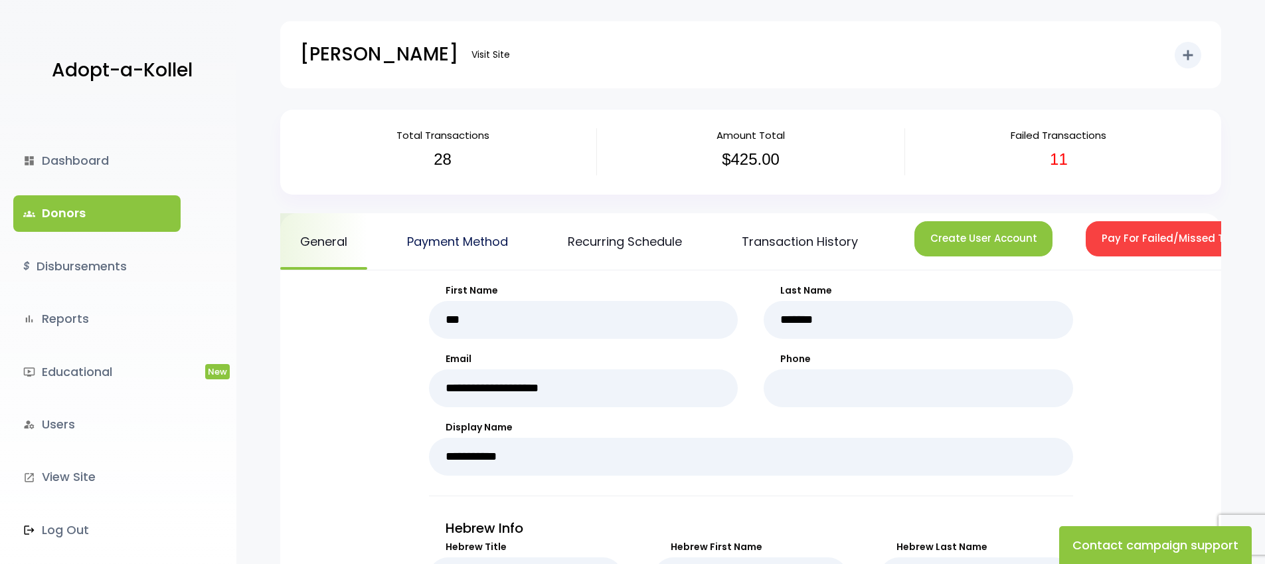
click at [445, 242] on link "Payment Method" at bounding box center [457, 241] width 141 height 56
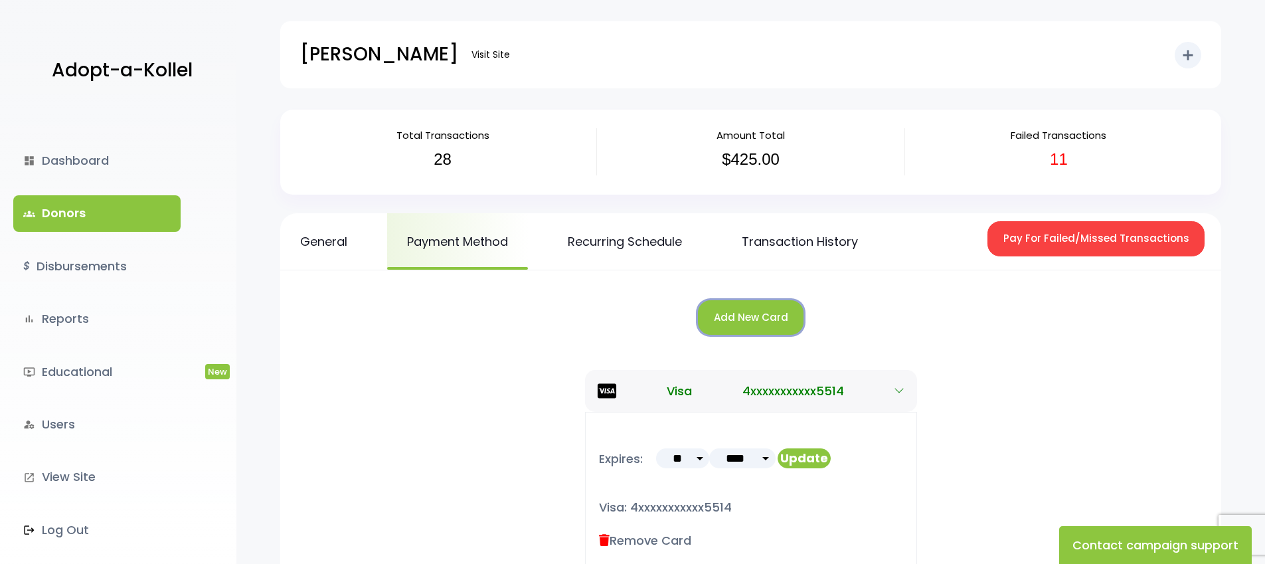
click at [725, 320] on button "Add New Card" at bounding box center [751, 317] width 106 height 35
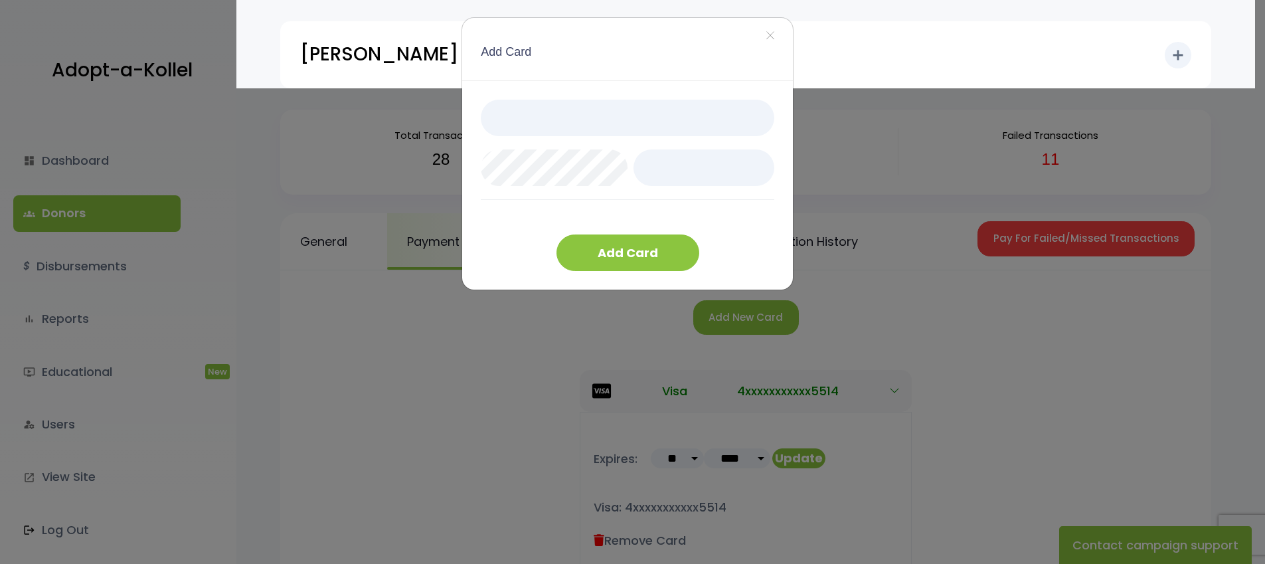
click at [706, 33] on div "Add Card ×" at bounding box center [627, 49] width 331 height 62
click at [491, 221] on div at bounding box center [628, 168] width 294 height 136
click at [614, 246] on button "Add Card" at bounding box center [628, 252] width 143 height 37
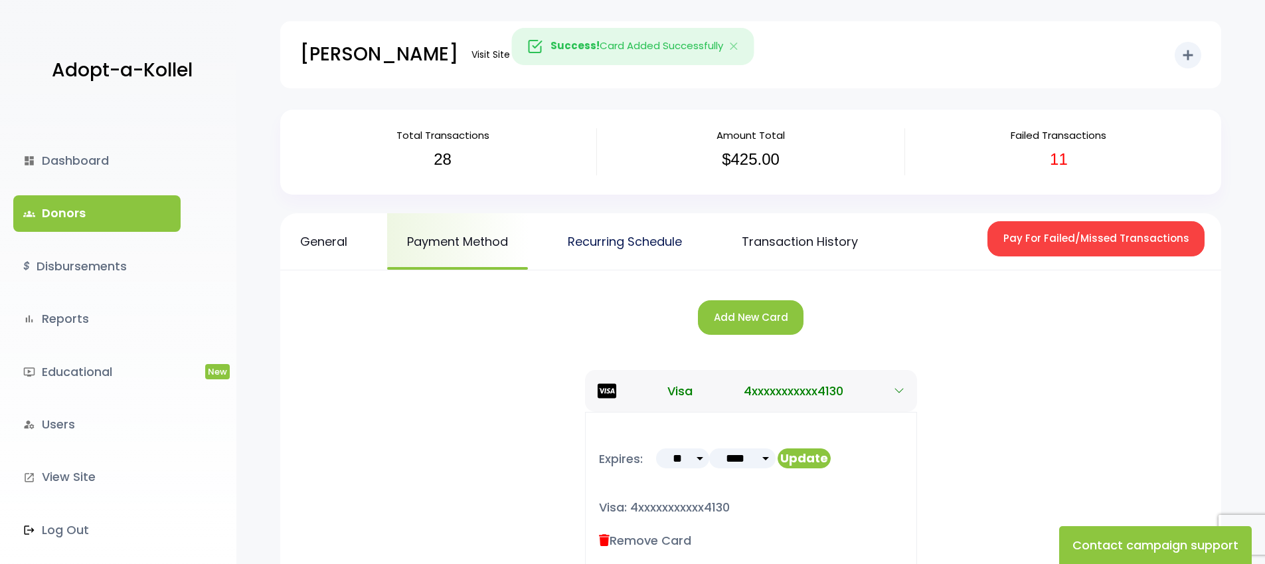
click at [608, 246] on link "Recurring Schedule" at bounding box center [625, 241] width 154 height 56
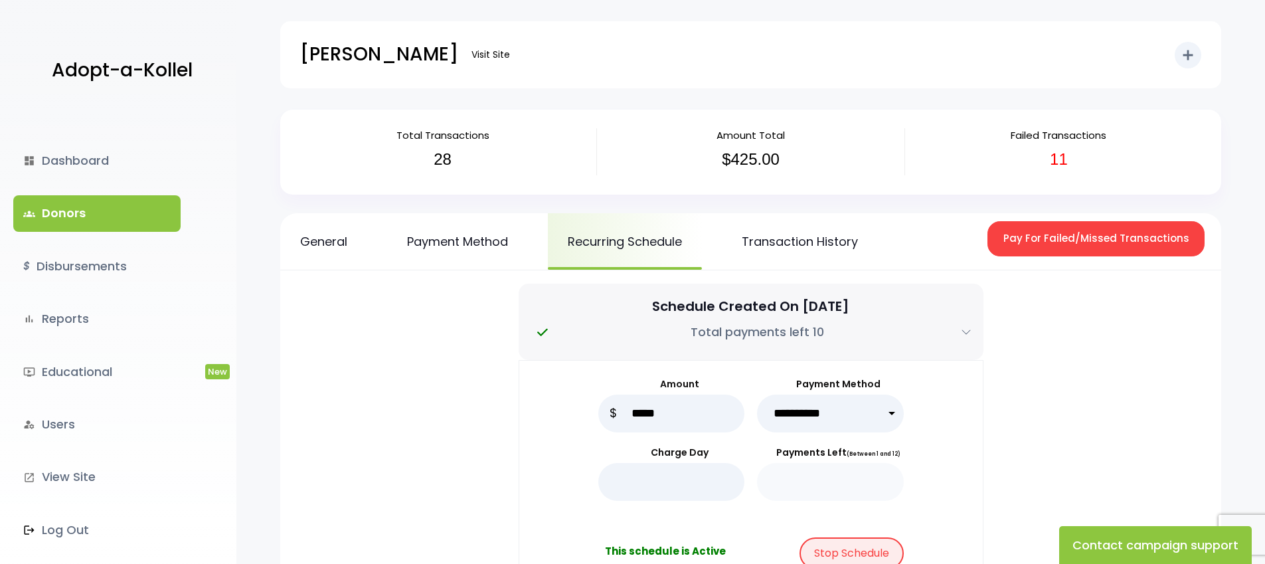
click at [815, 414] on select "**********" at bounding box center [830, 414] width 147 height 38
select select "*****"
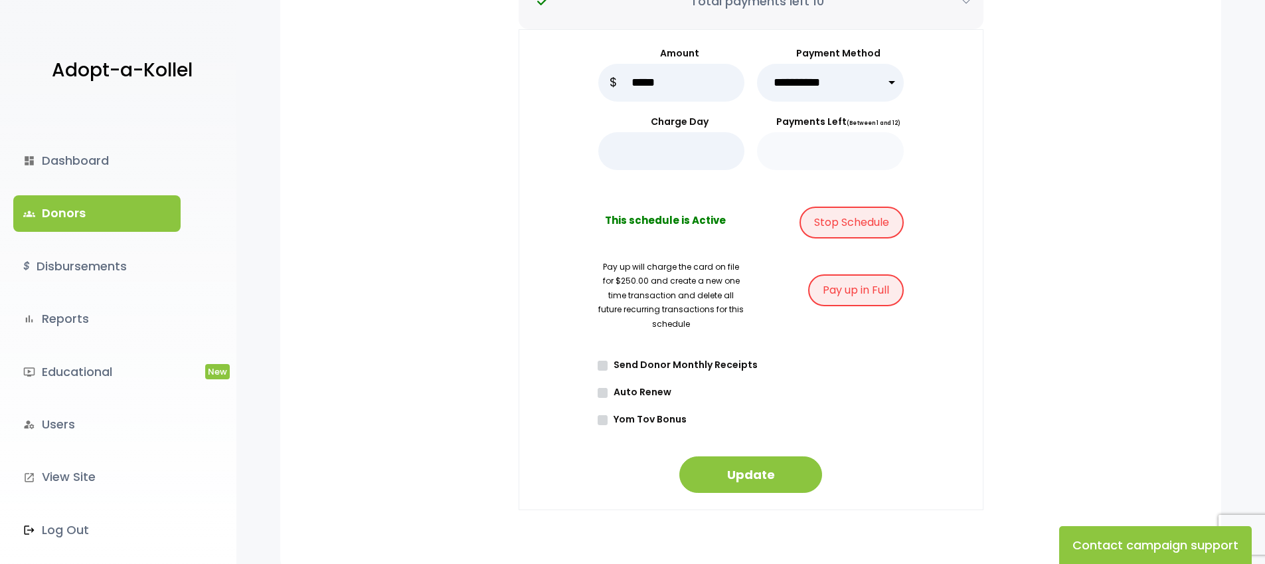
scroll to position [333, 0]
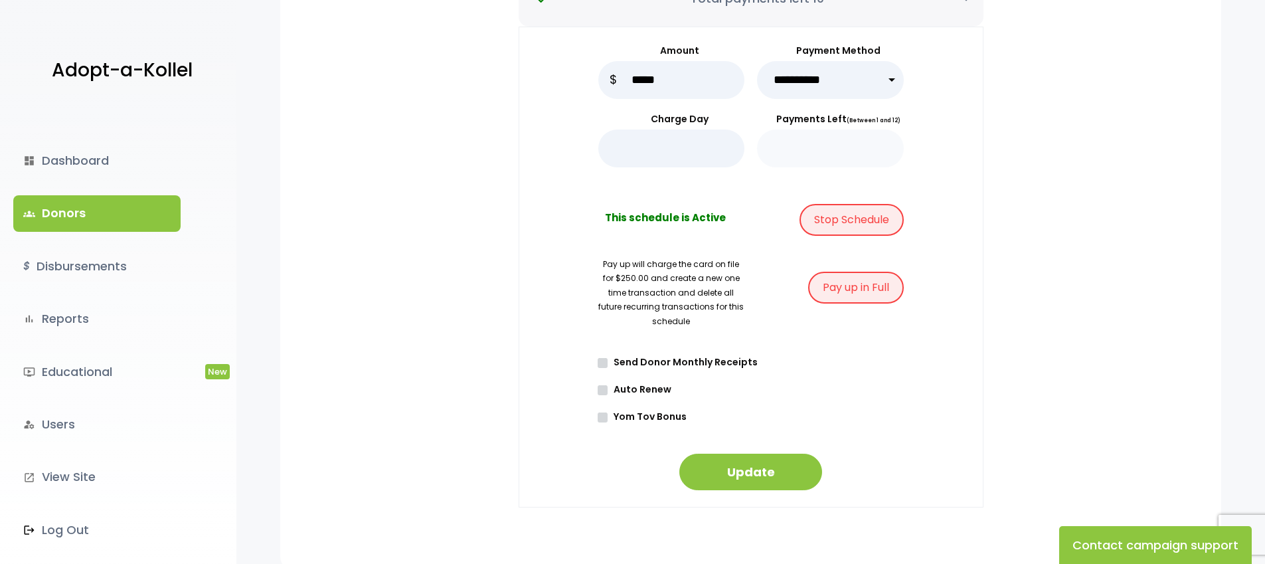
click at [624, 391] on label "Auto Renew" at bounding box center [755, 390] width 297 height 14
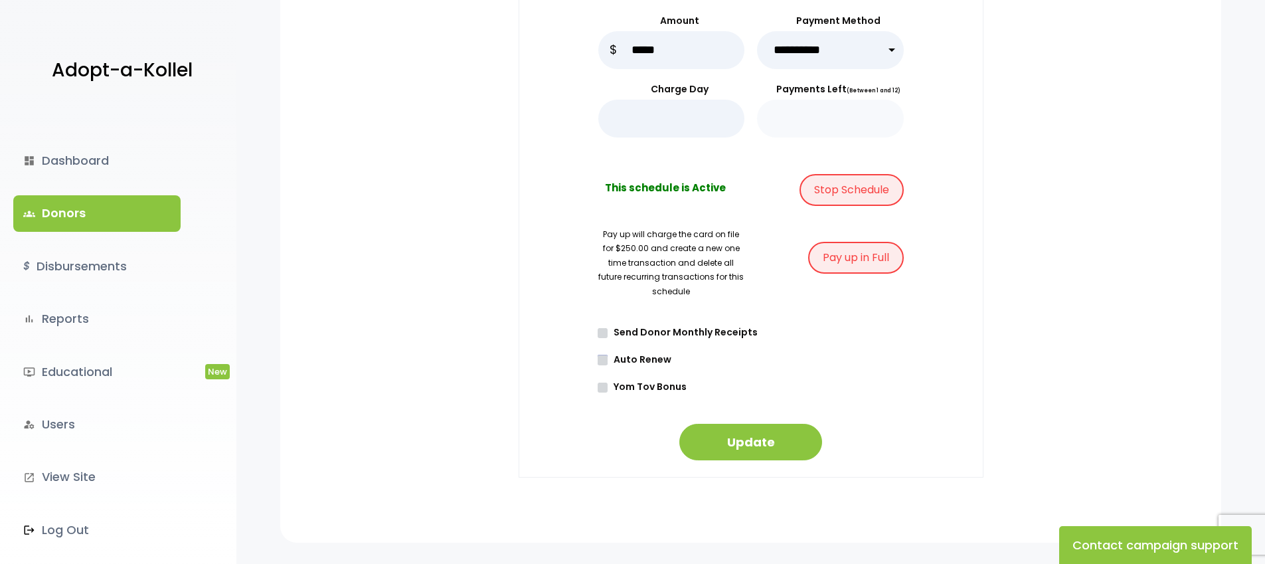
scroll to position [398, 0]
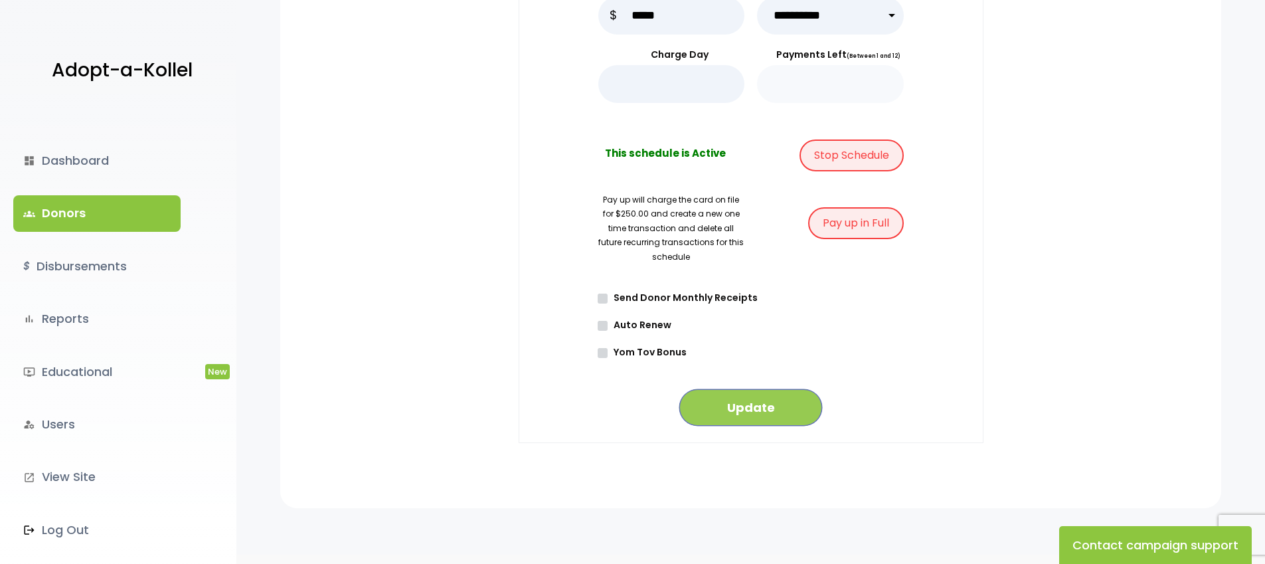
click at [745, 413] on button "Update" at bounding box center [751, 407] width 143 height 37
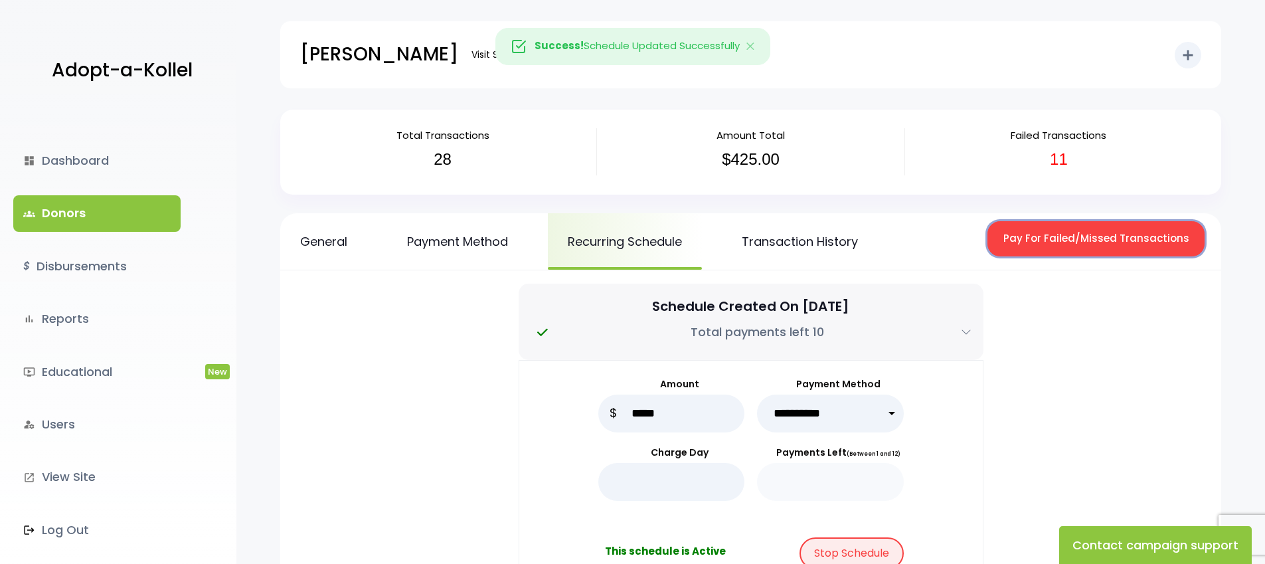
click at [1040, 232] on button "Pay For Failed/Missed Transactions" at bounding box center [1096, 238] width 217 height 35
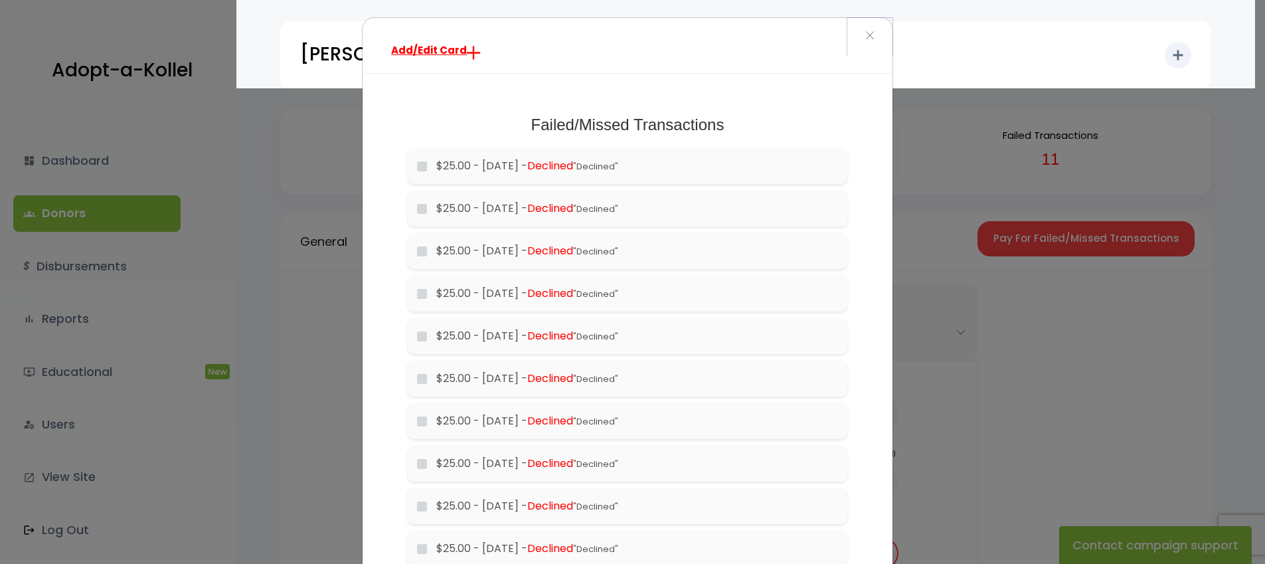
click at [869, 33] on span "×" at bounding box center [870, 36] width 9 height 29
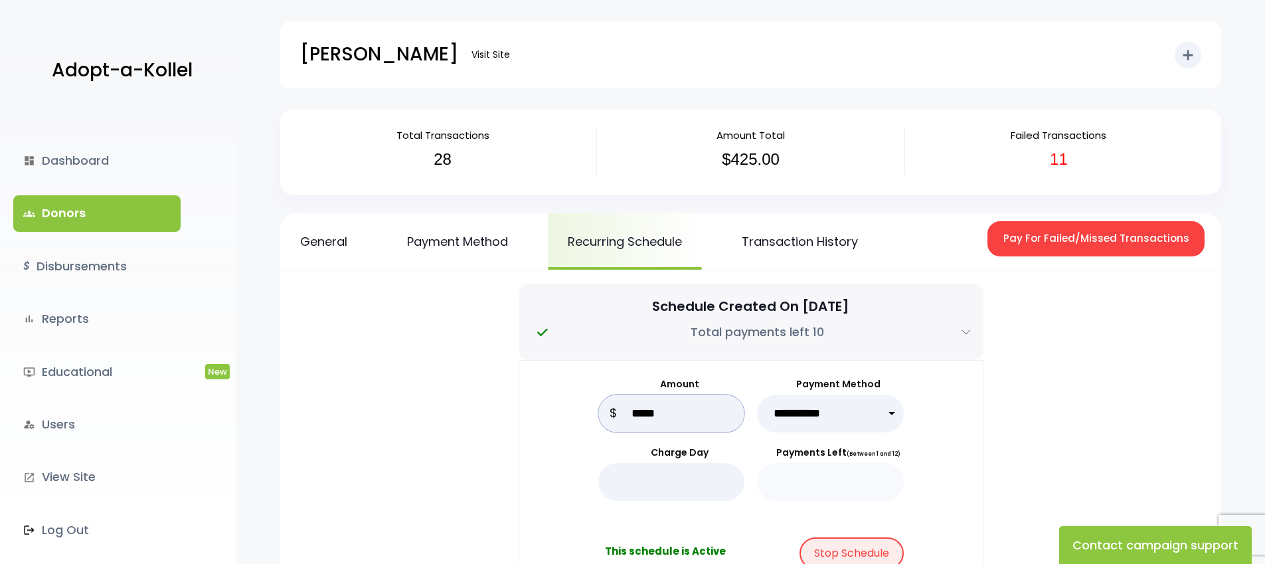
drag, startPoint x: 680, startPoint y: 410, endPoint x: 564, endPoint y: 406, distance: 115.6
type input "*****"
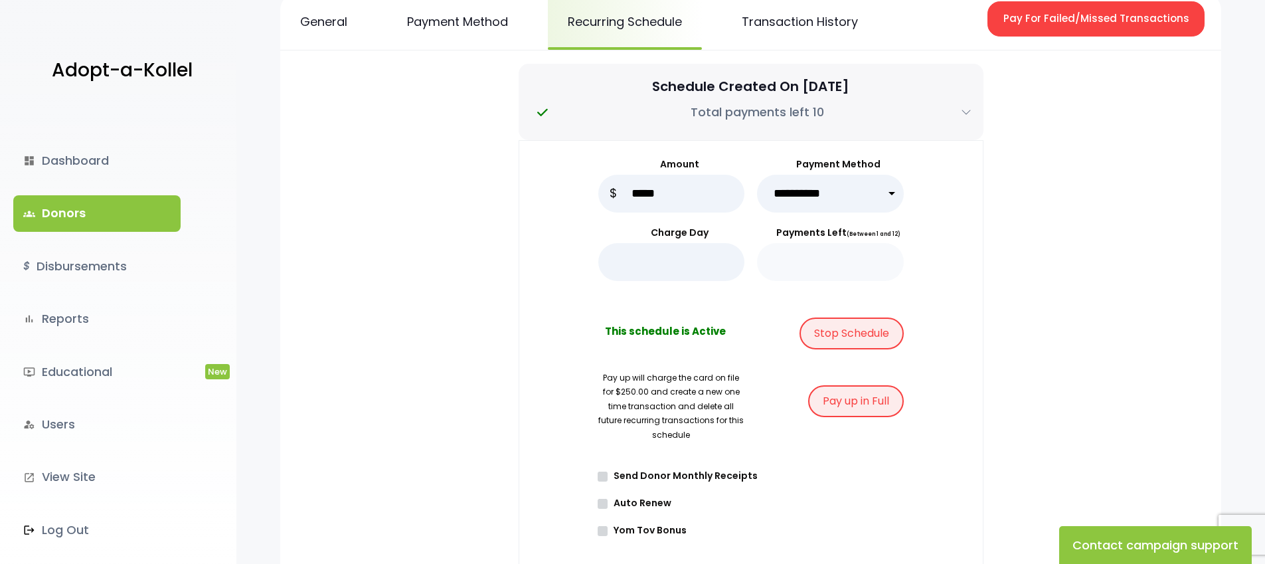
scroll to position [284, 0]
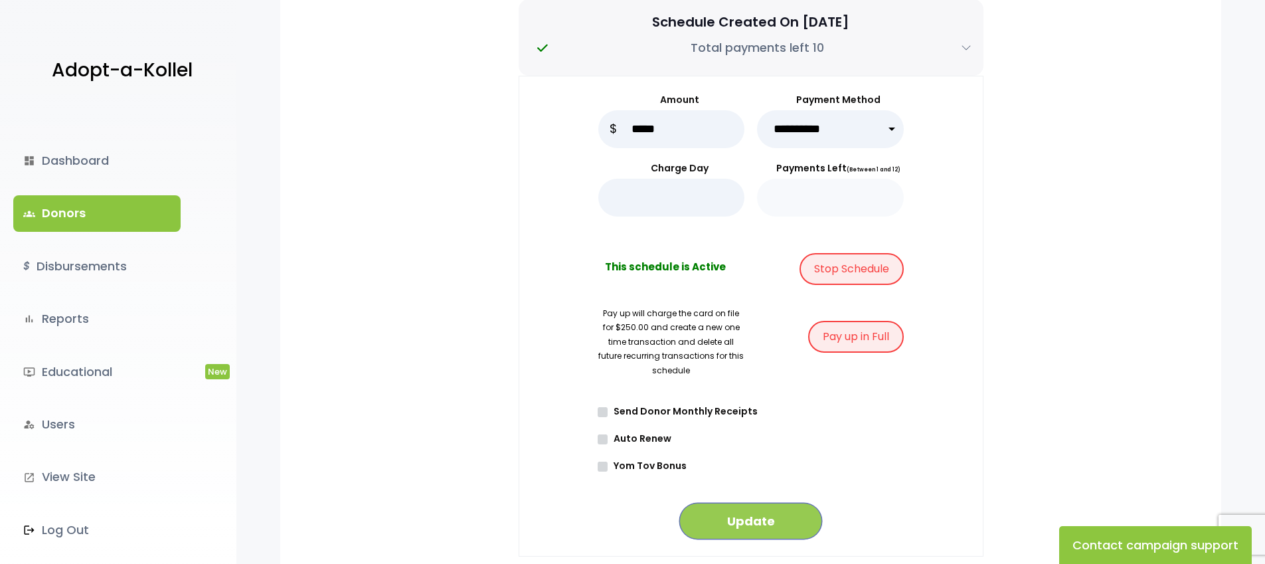
click at [745, 525] on button "Update" at bounding box center [751, 521] width 143 height 37
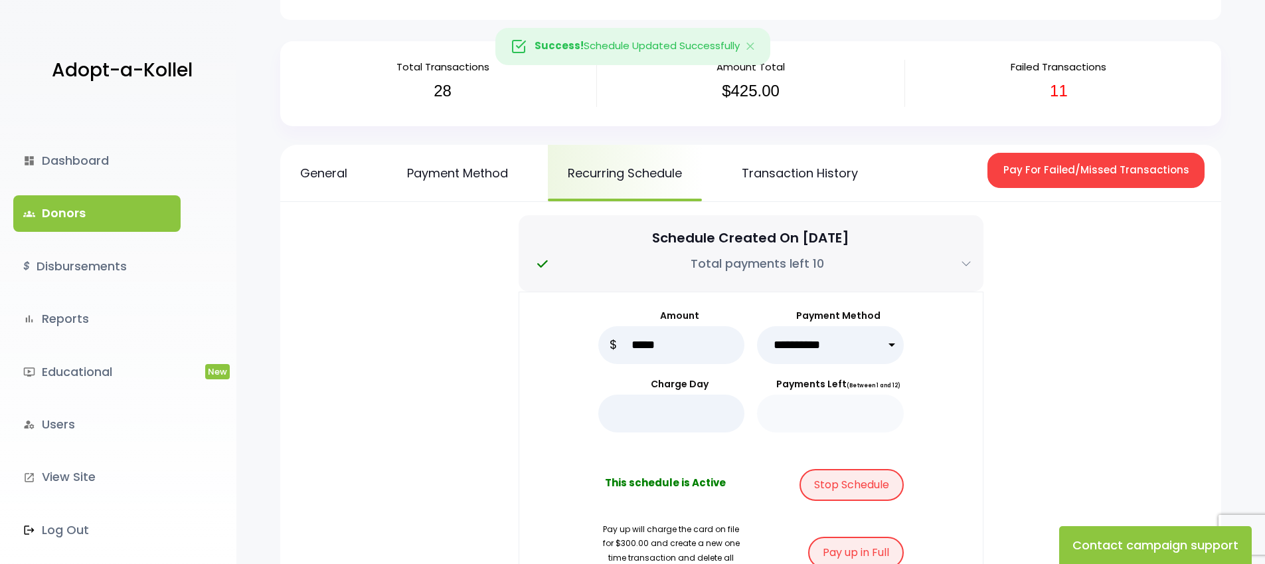
scroll to position [93, 0]
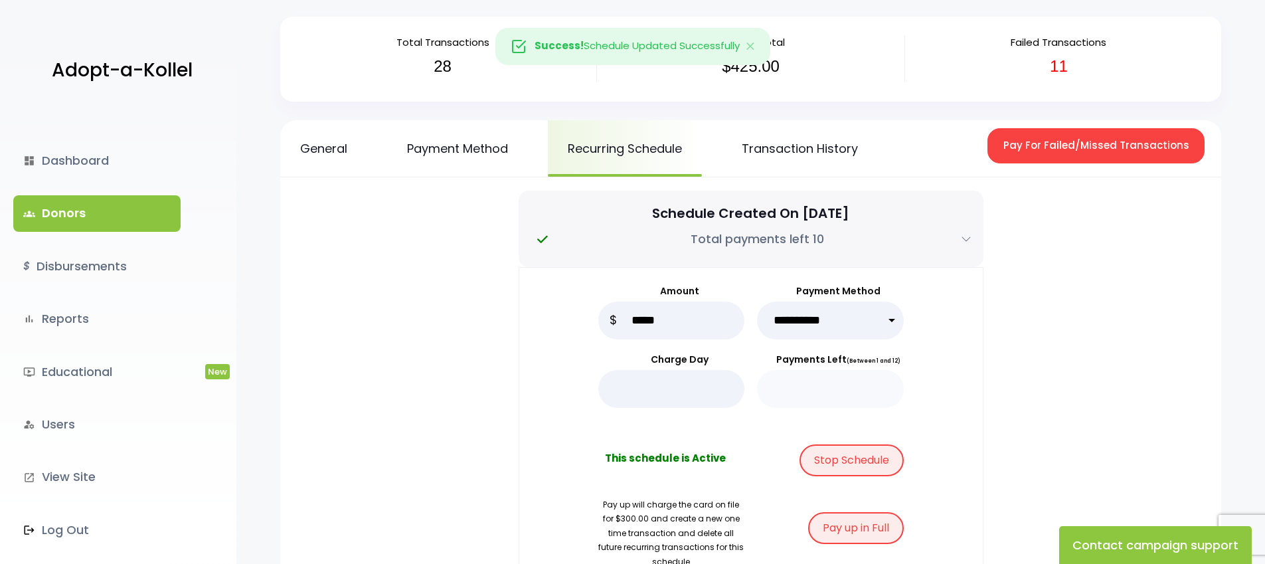
click at [67, 218] on link "groups Donors" at bounding box center [96, 213] width 167 height 36
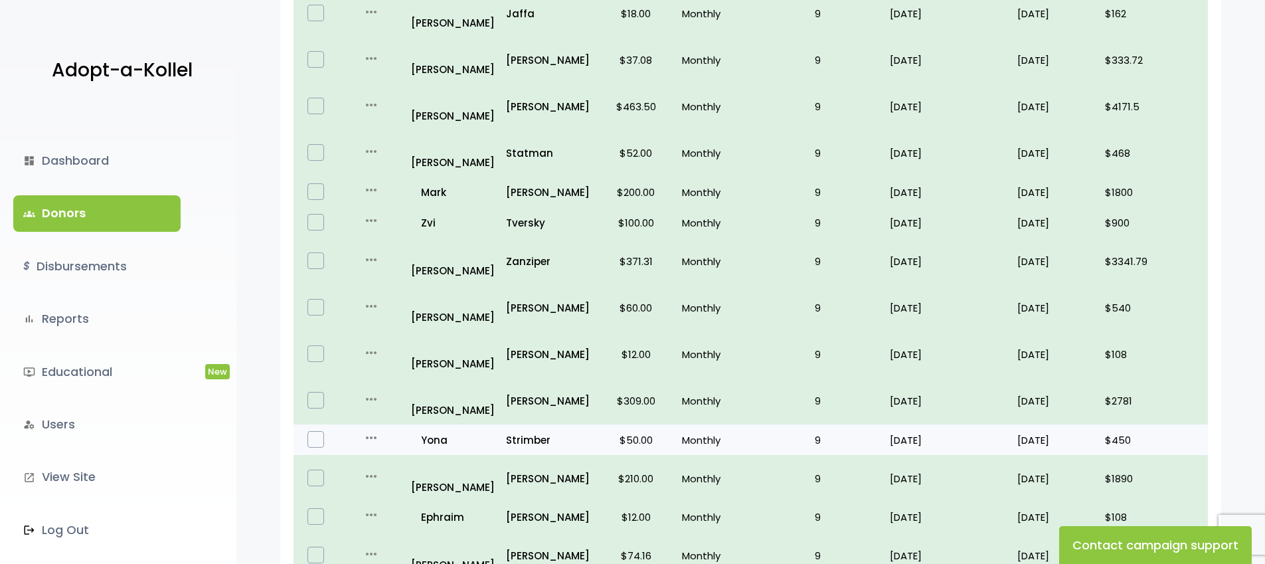
scroll to position [800, 0]
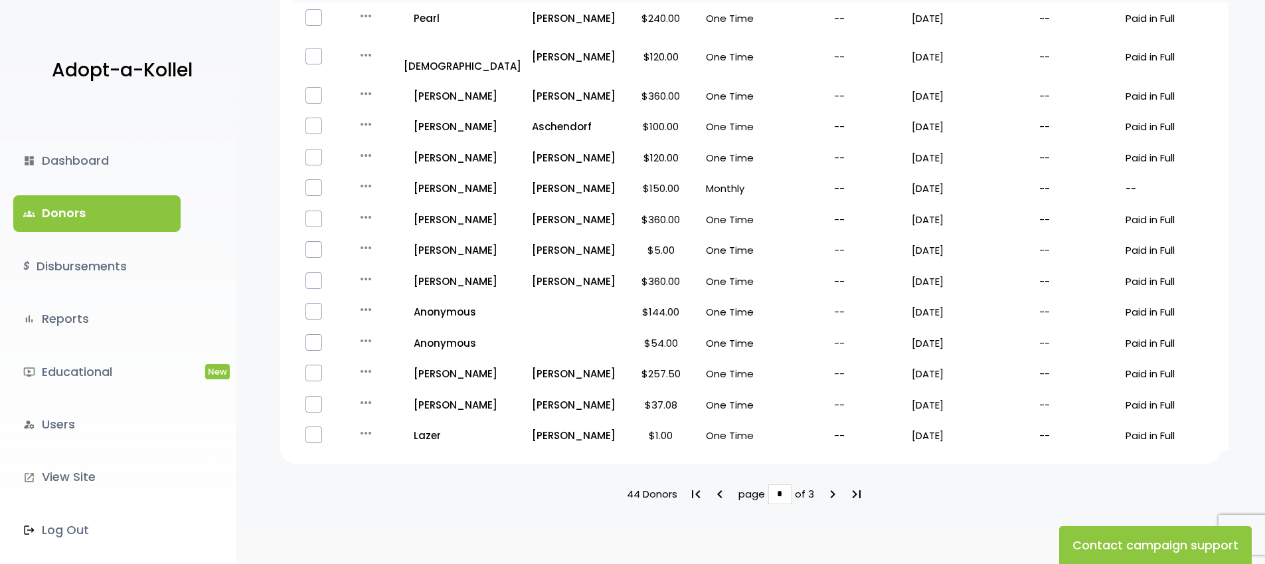
scroll to position [816, 0]
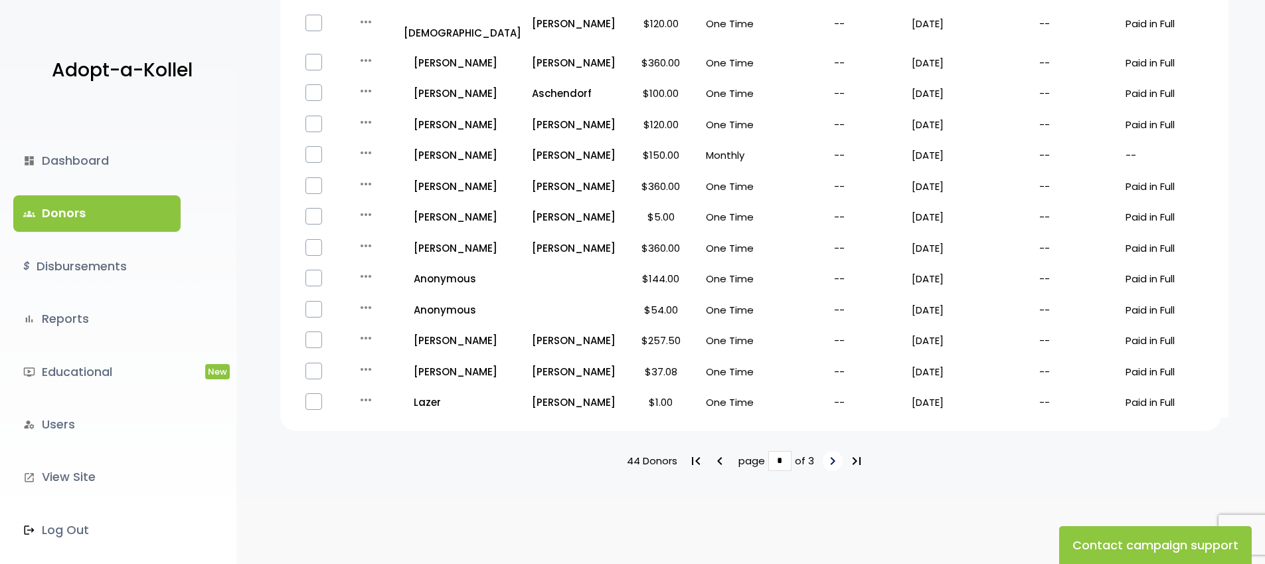
click at [834, 468] on icon "keyboard_arrow_right" at bounding box center [833, 461] width 16 height 16
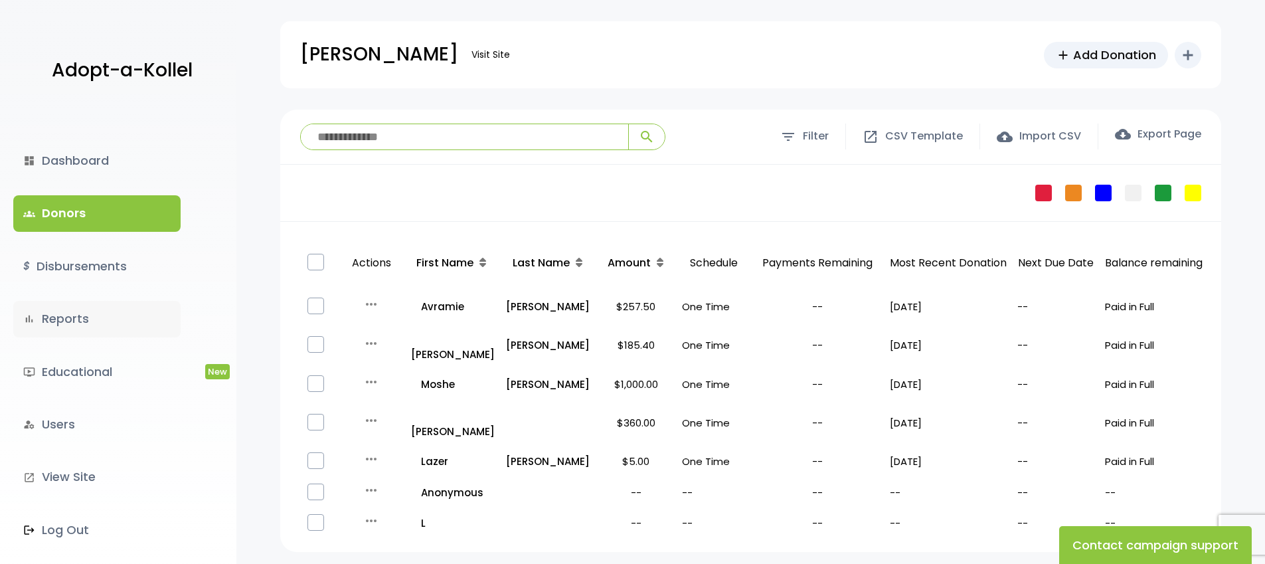
click at [56, 318] on link "bar_chart Reports" at bounding box center [96, 319] width 167 height 36
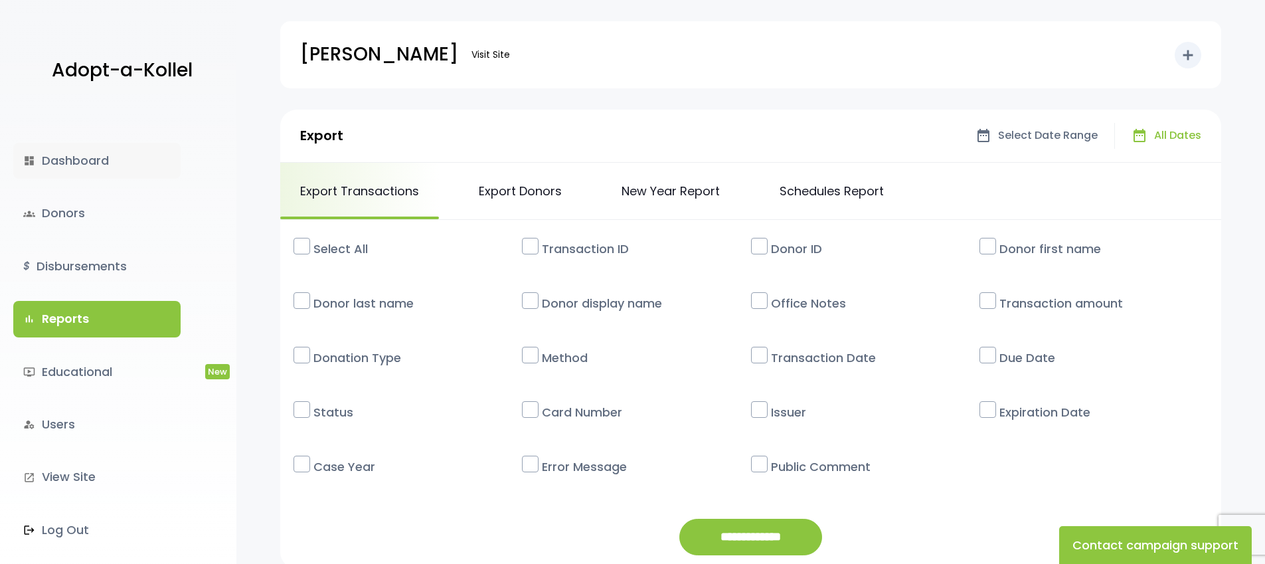
click at [103, 161] on link "dashboard Dashboard" at bounding box center [96, 161] width 167 height 36
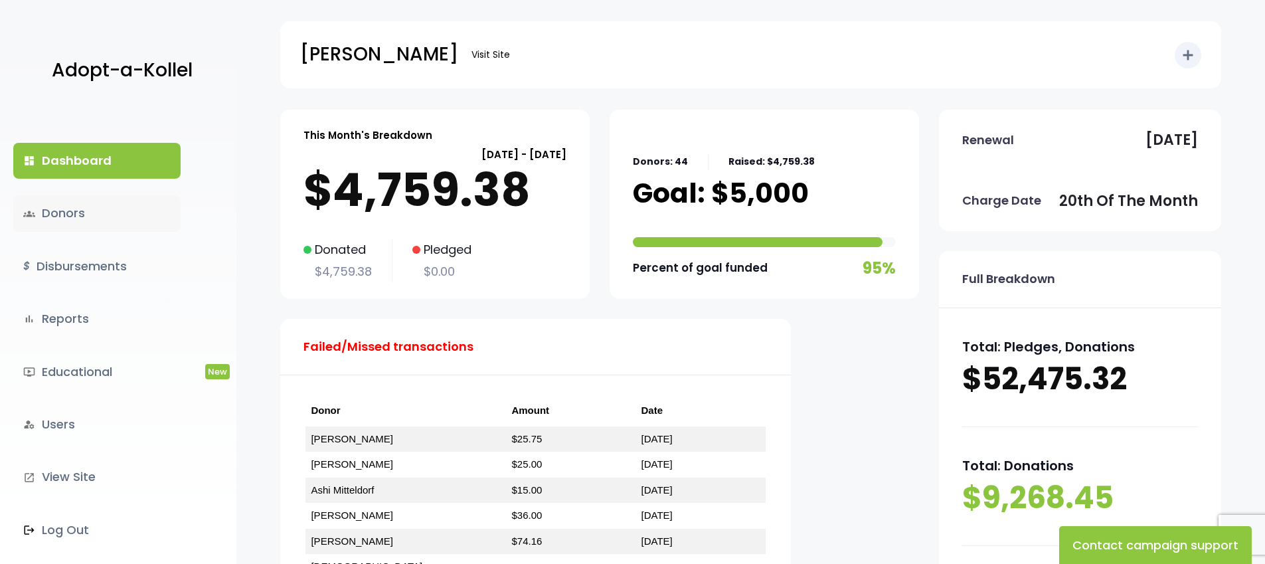
click at [36, 211] on link "groups Donors" at bounding box center [96, 213] width 167 height 36
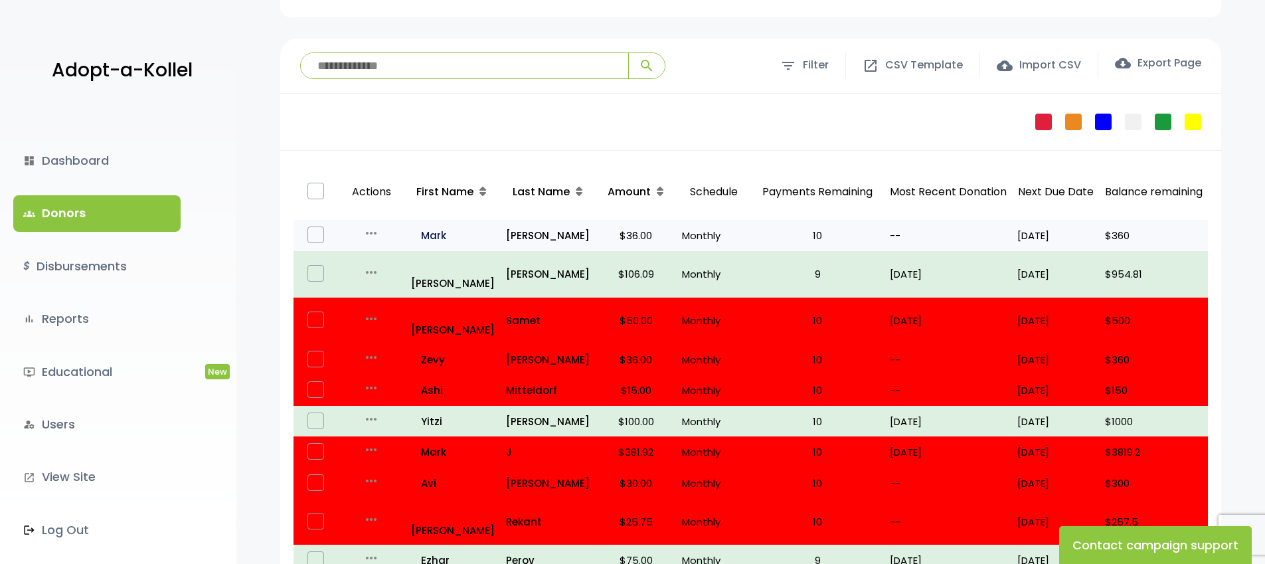
scroll to position [86, 0]
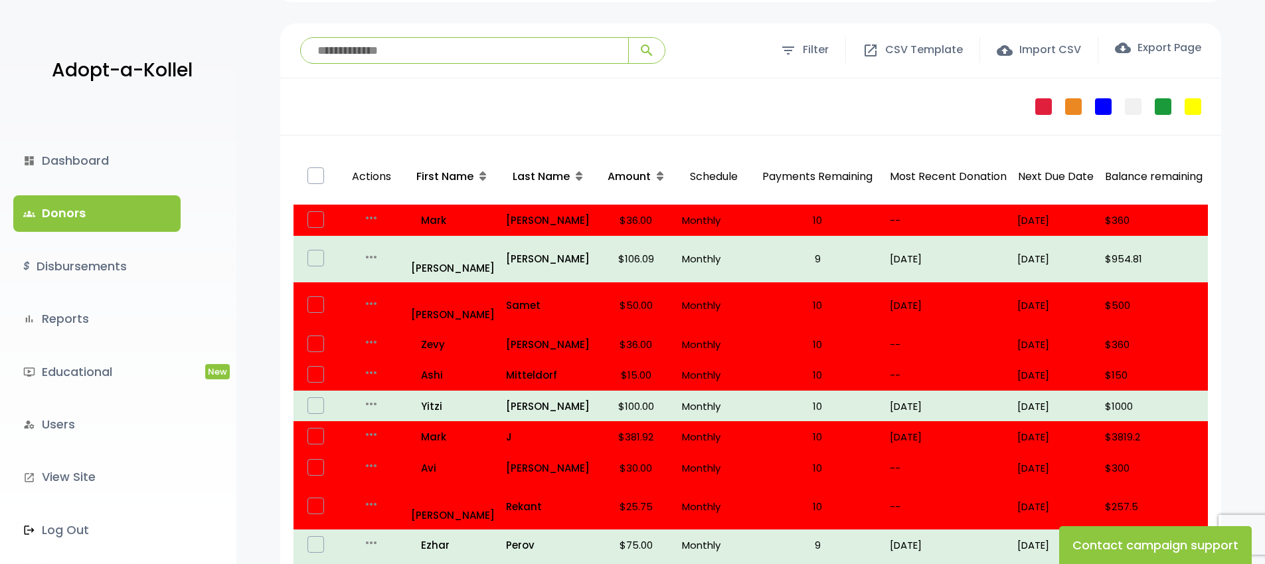
click at [409, 52] on input "search" at bounding box center [464, 50] width 327 height 25
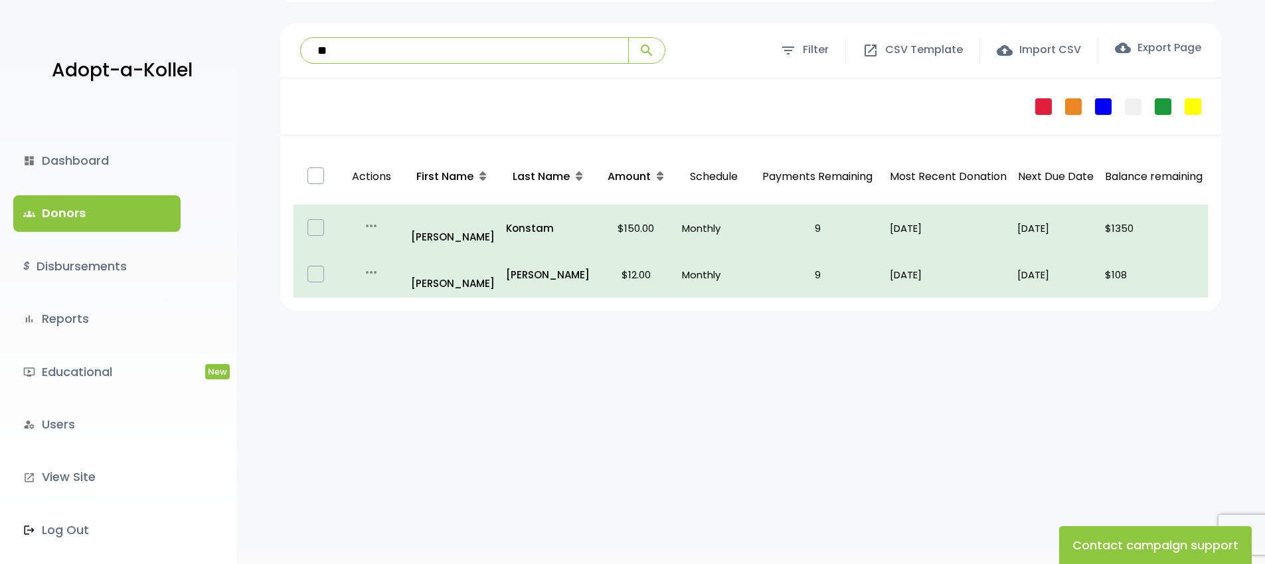
type input "**"
click at [90, 163] on link "dashboard Dashboard" at bounding box center [96, 161] width 167 height 36
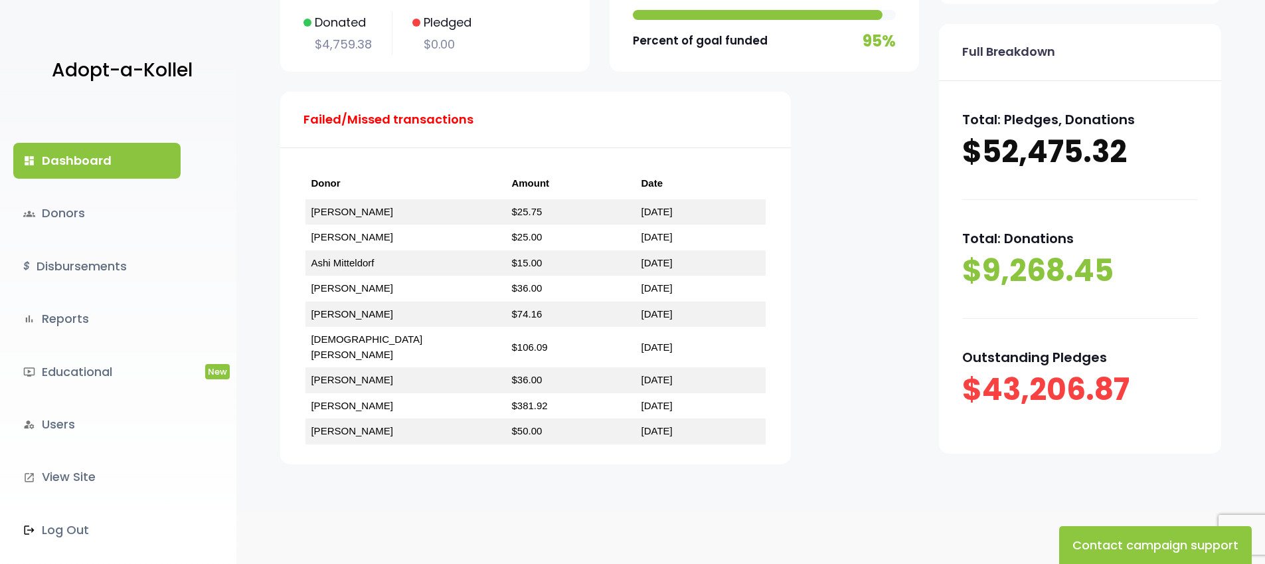
scroll to position [230, 0]
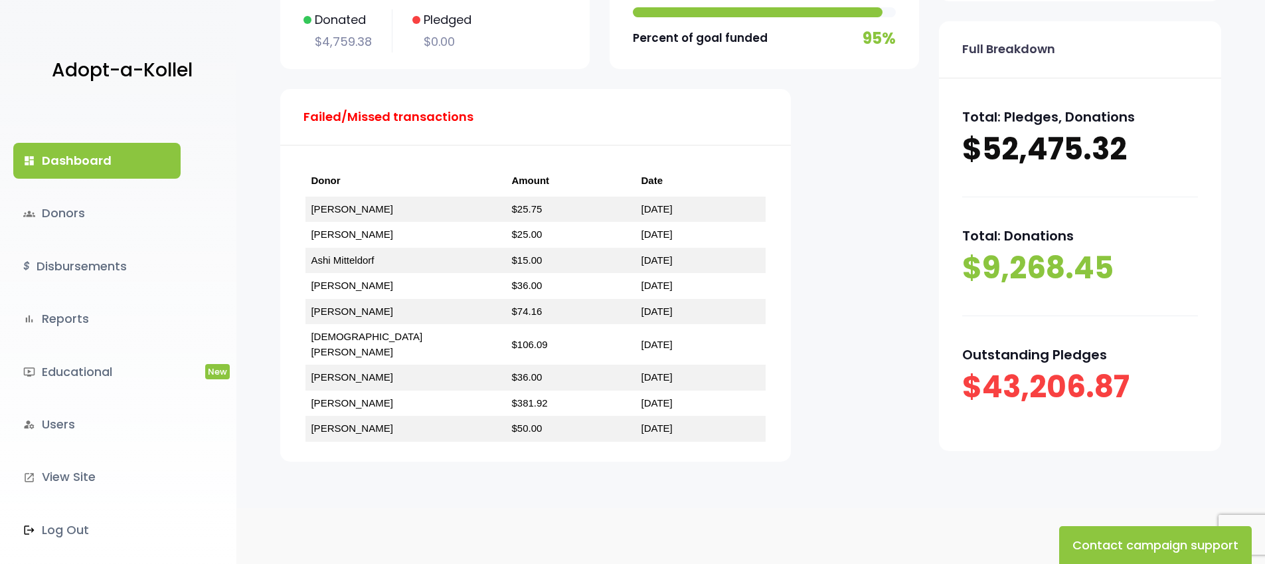
click at [88, 133] on div "dashboard Dashboard groups Donors $ Disbursements bar_chart Reports ondemand_vi…" at bounding box center [118, 337] width 236 height 454
